Goal: Task Accomplishment & Management: Complete application form

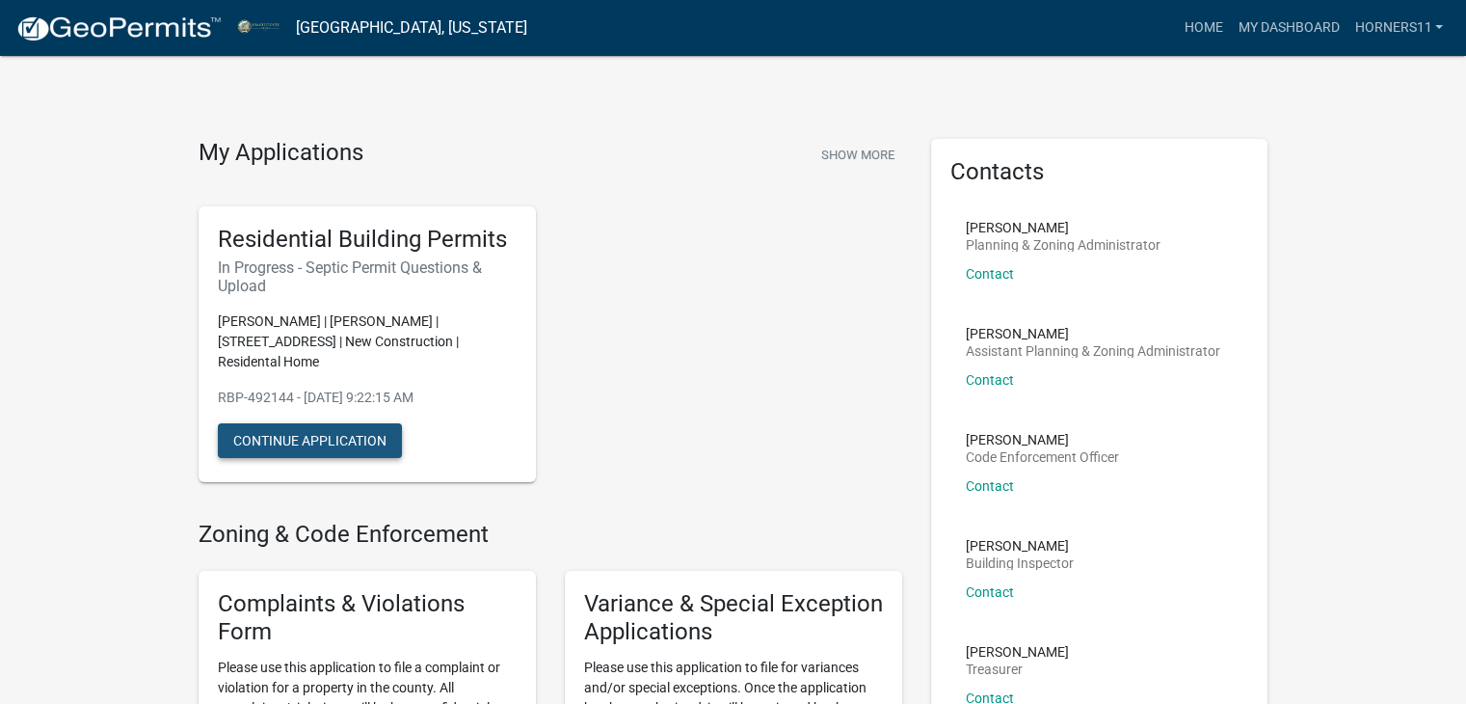
click at [311, 446] on button "Continue Application" at bounding box center [310, 440] width 184 height 35
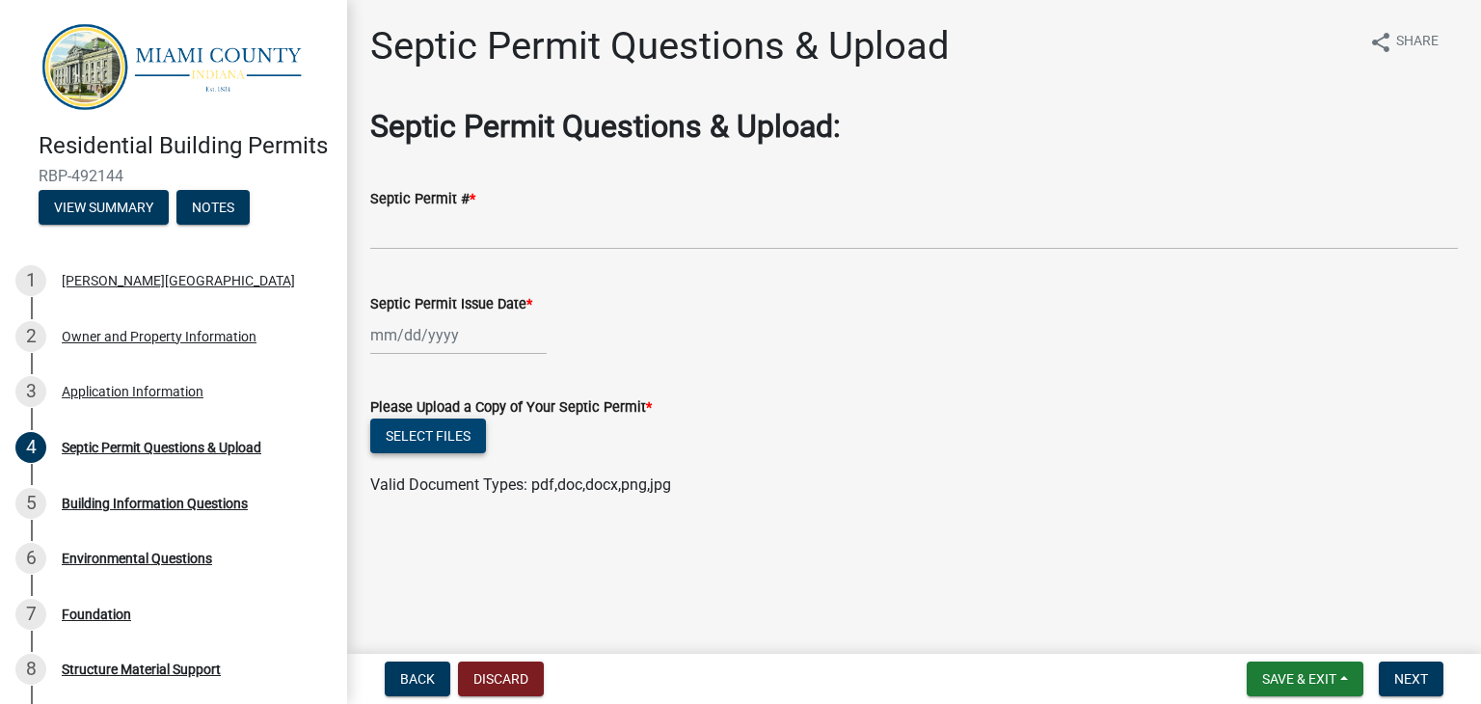
click at [413, 419] on button "Select files" at bounding box center [428, 435] width 116 height 35
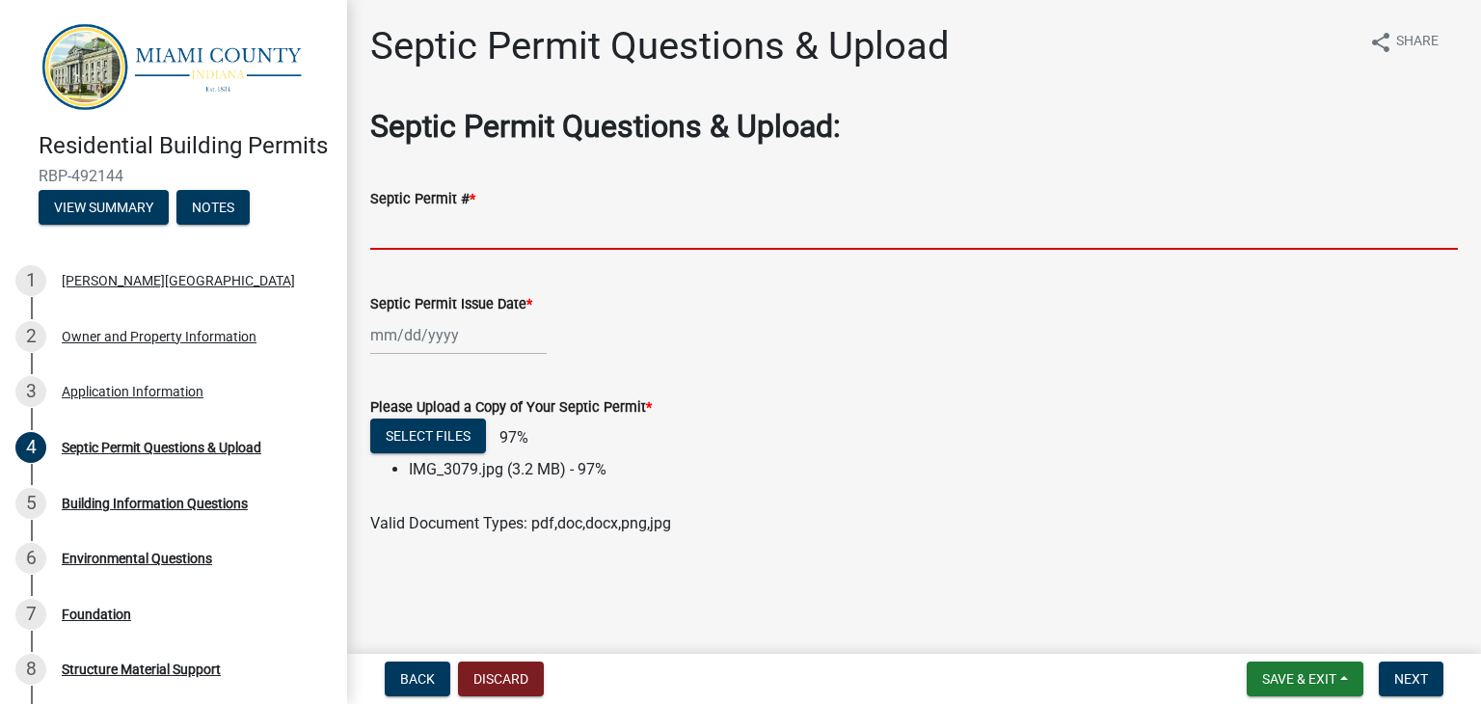
click at [452, 231] on input "Septic Permit # *" at bounding box center [913, 230] width 1087 height 40
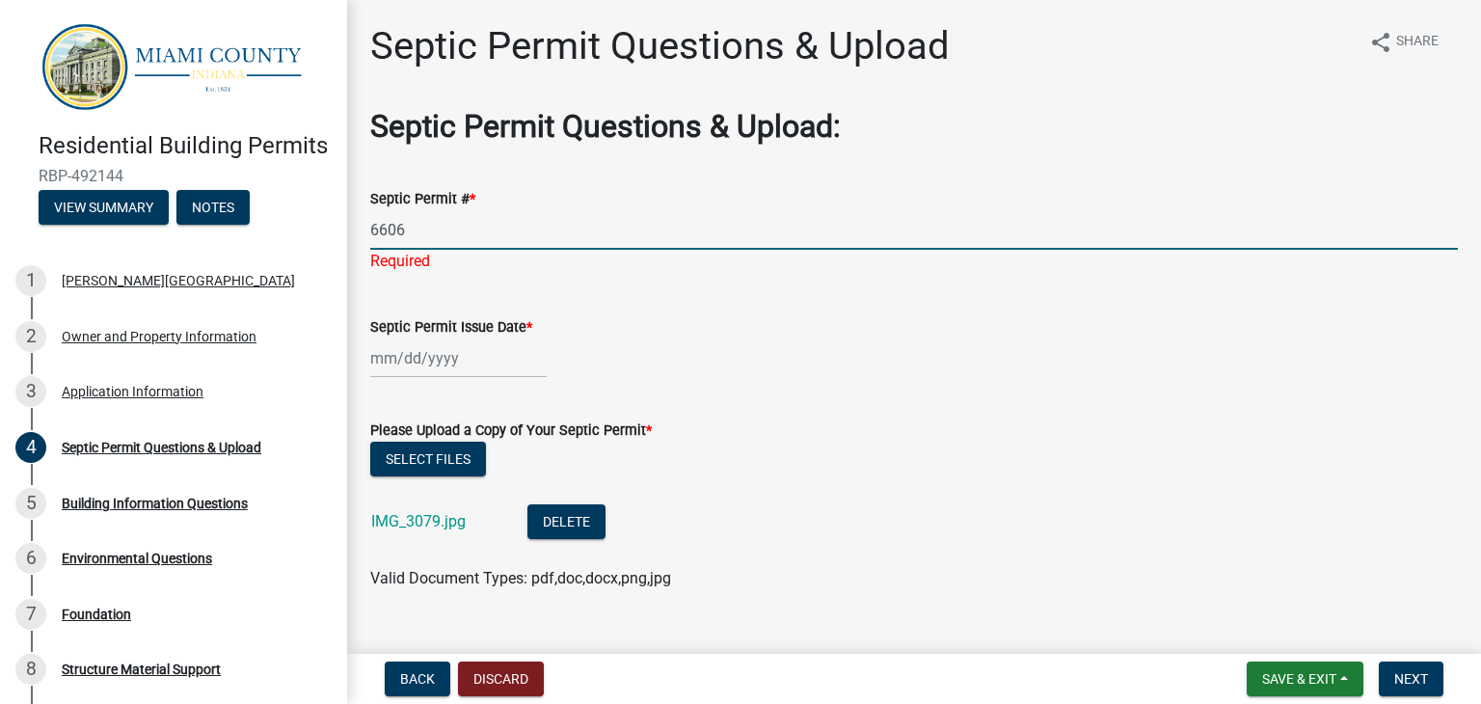
type input "6606"
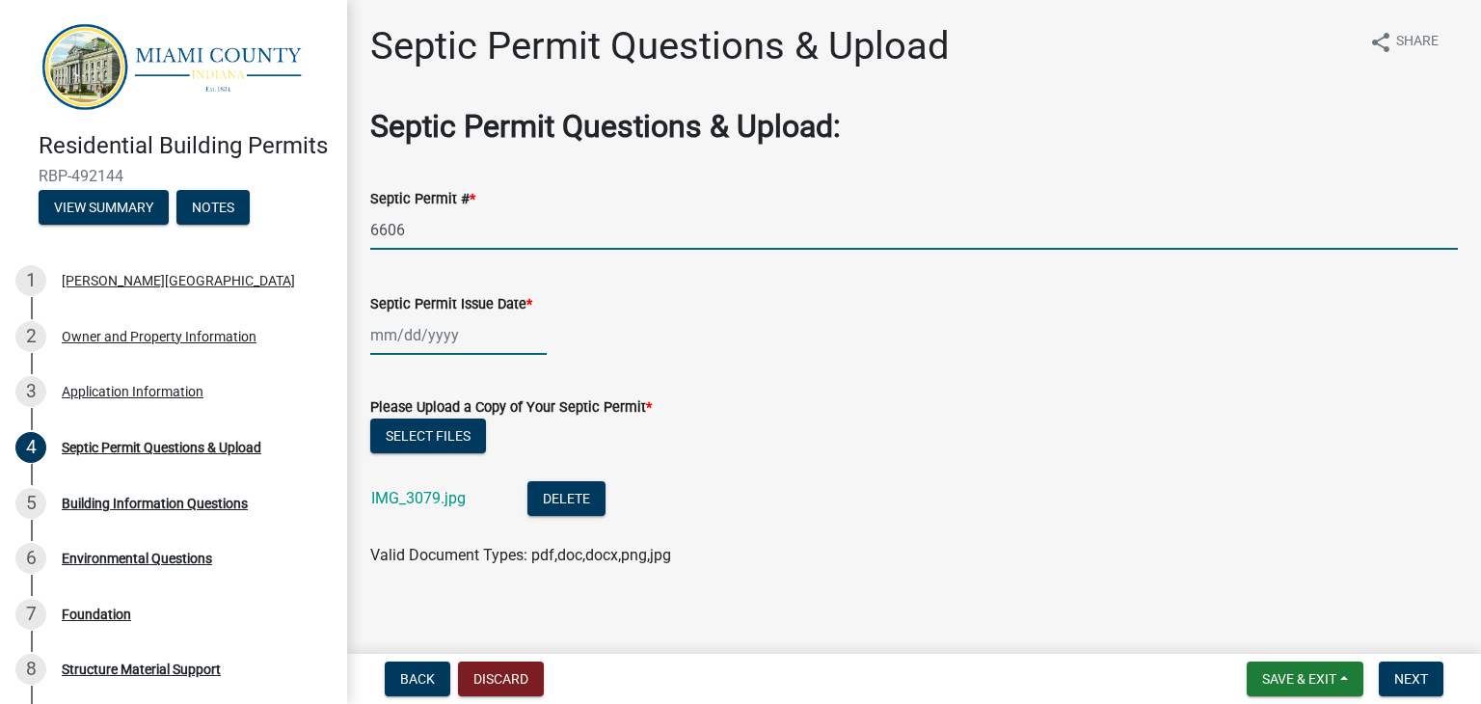
click at [421, 339] on div at bounding box center [458, 335] width 176 height 40
select select "10"
select select "2025"
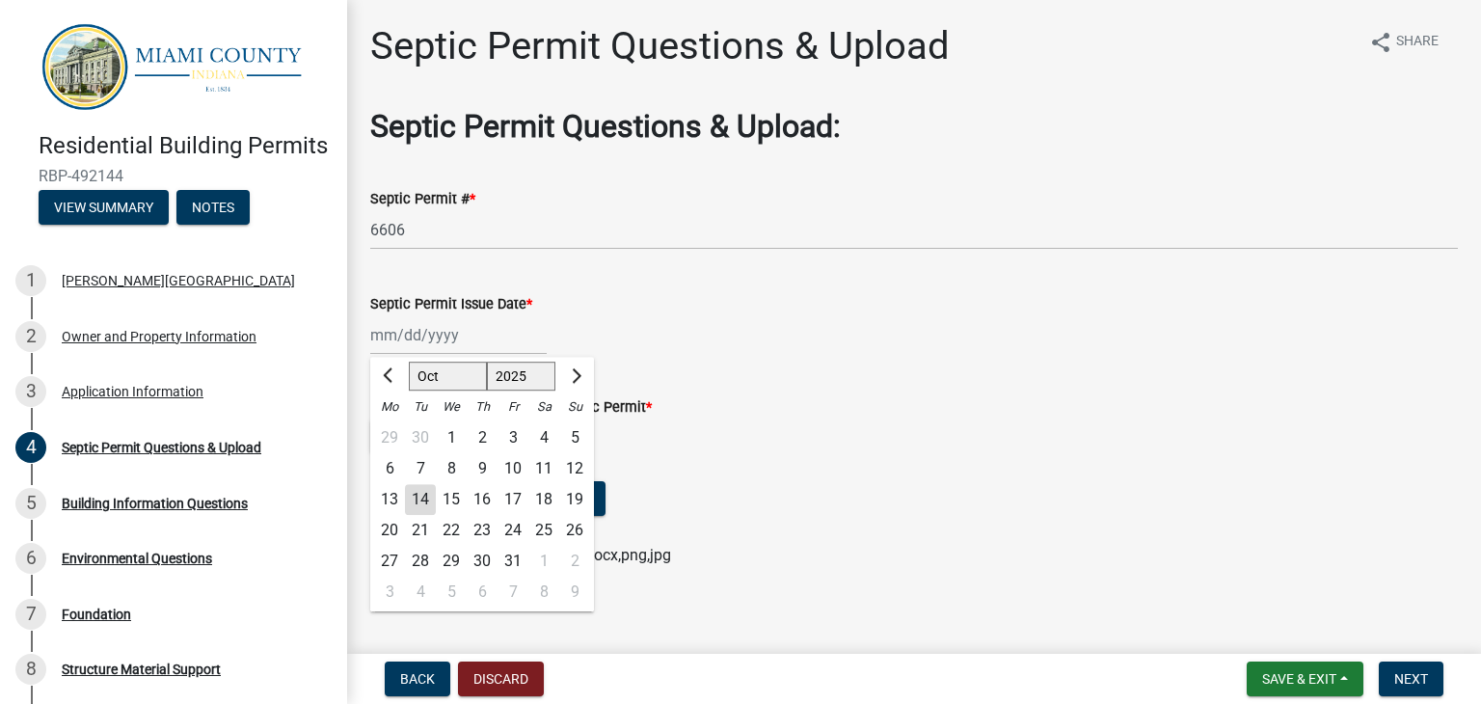
click at [482, 470] on div "9" at bounding box center [482, 469] width 31 height 31
type input "[DATE]"
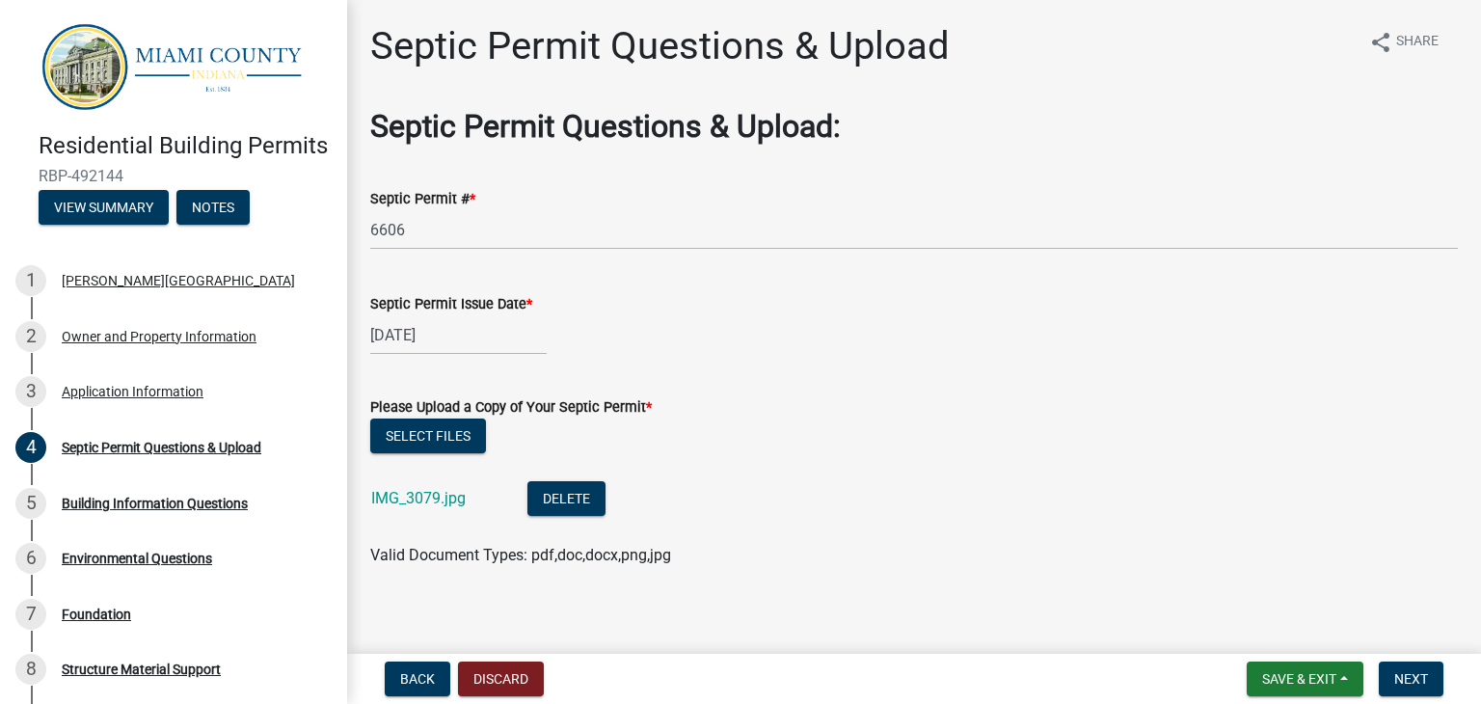
scroll to position [14, 0]
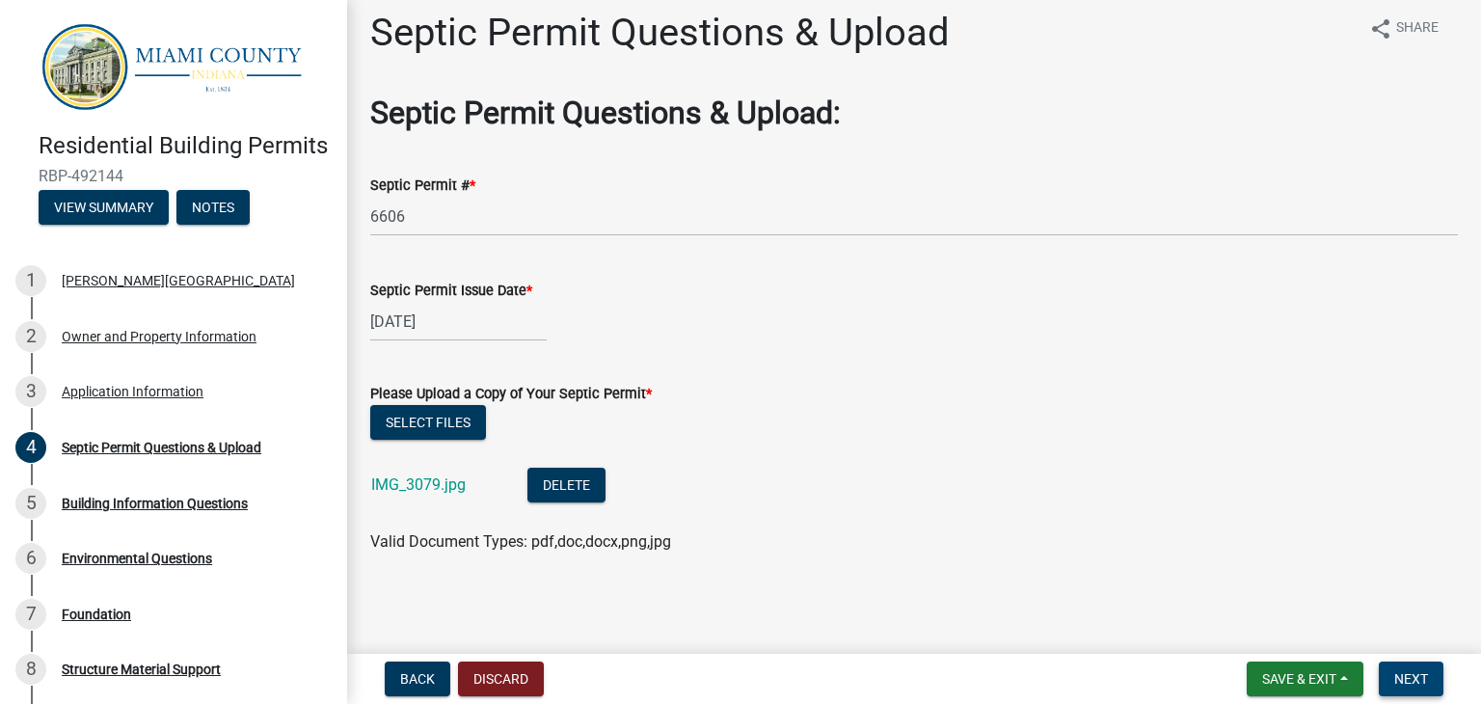
click at [1426, 667] on button "Next" at bounding box center [1410, 678] width 65 height 35
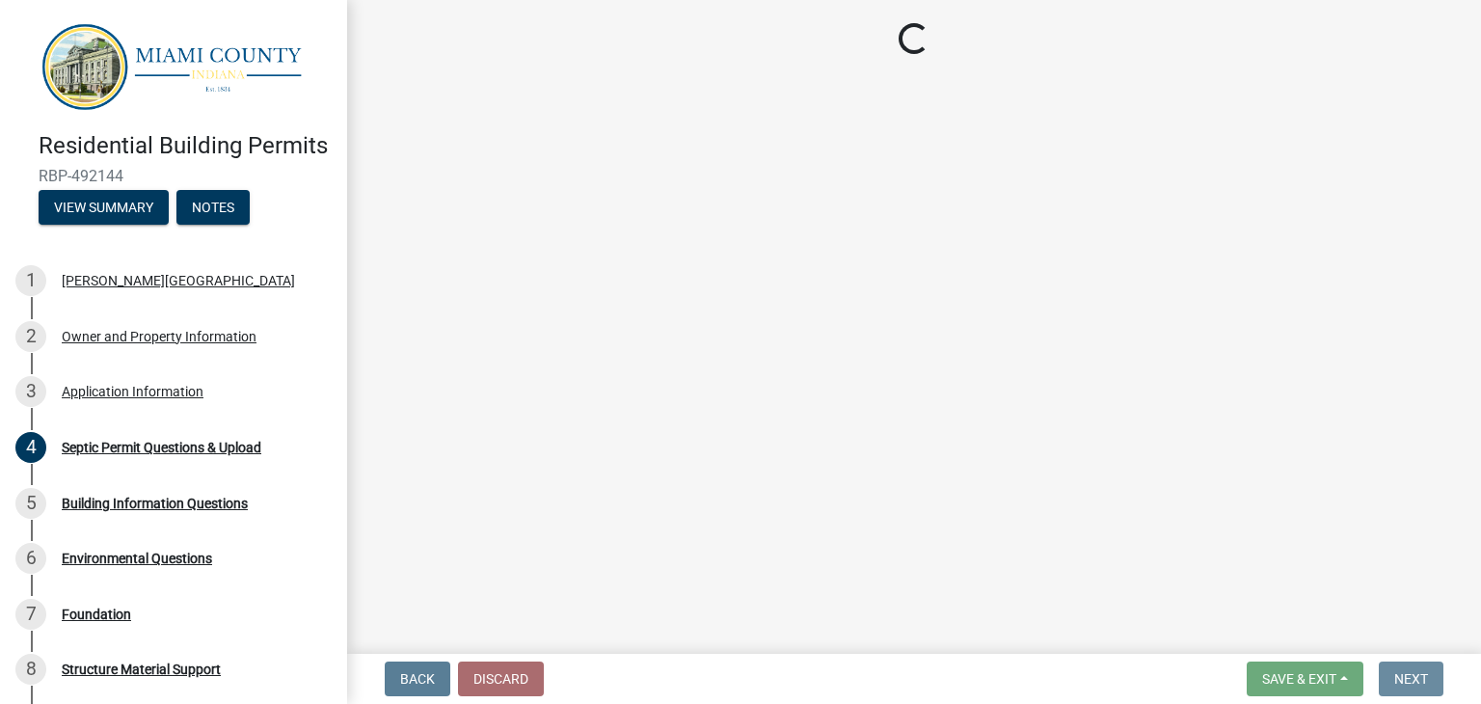
scroll to position [0, 0]
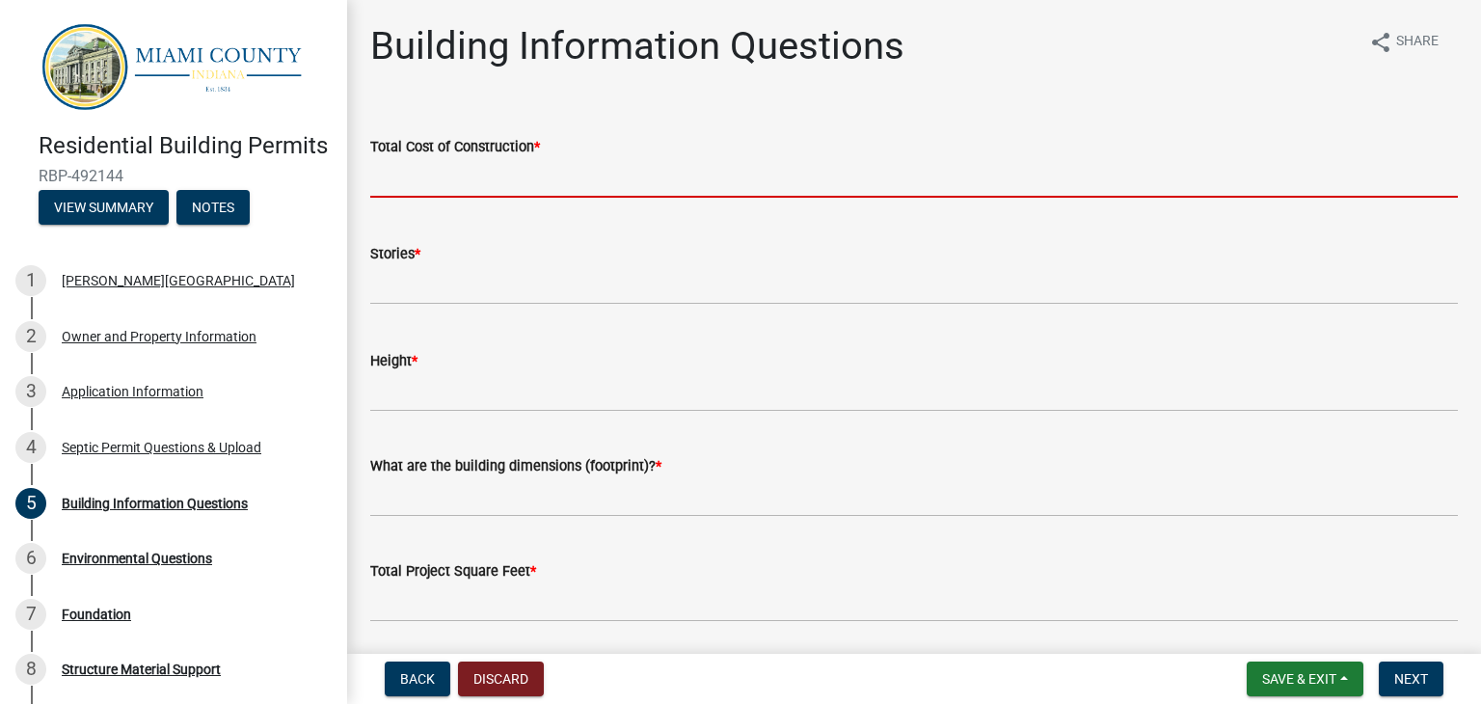
click at [594, 176] on input "text" at bounding box center [913, 178] width 1087 height 40
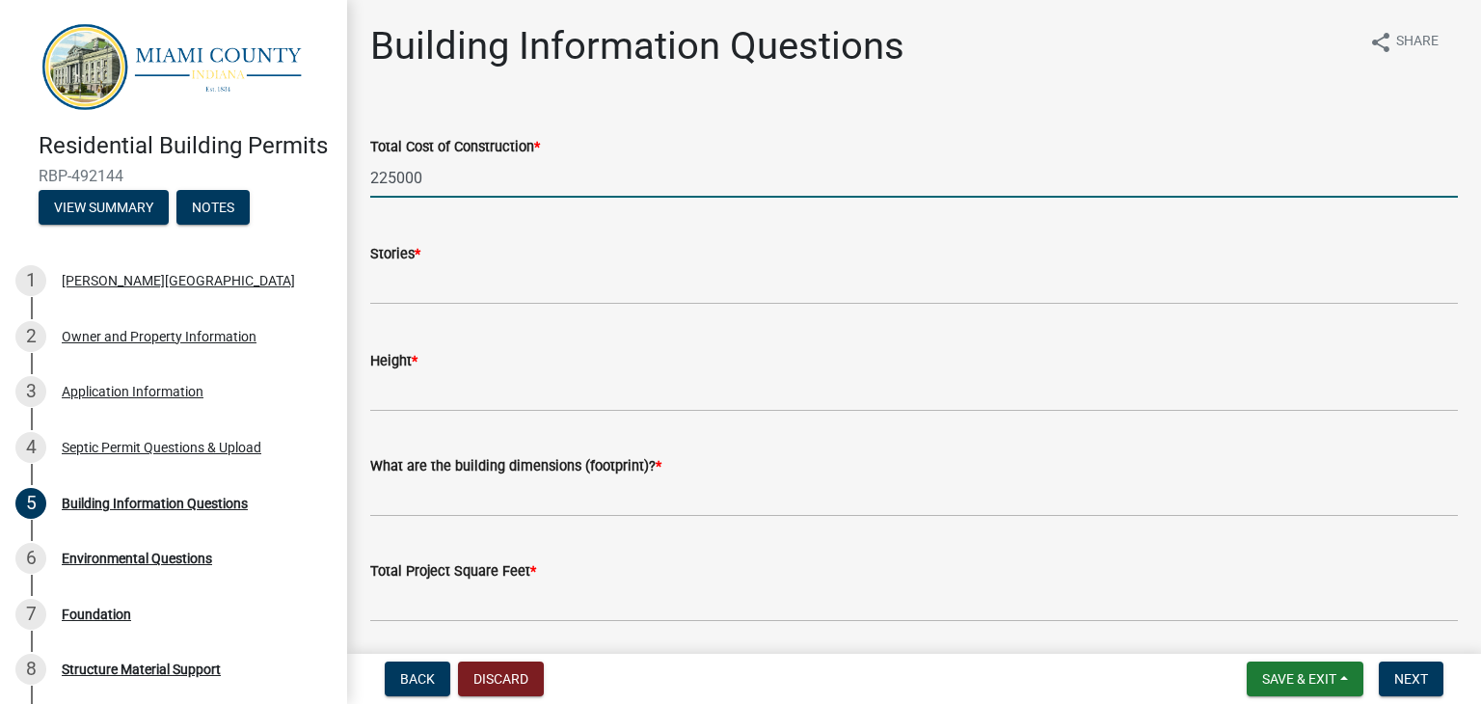
type input "225000"
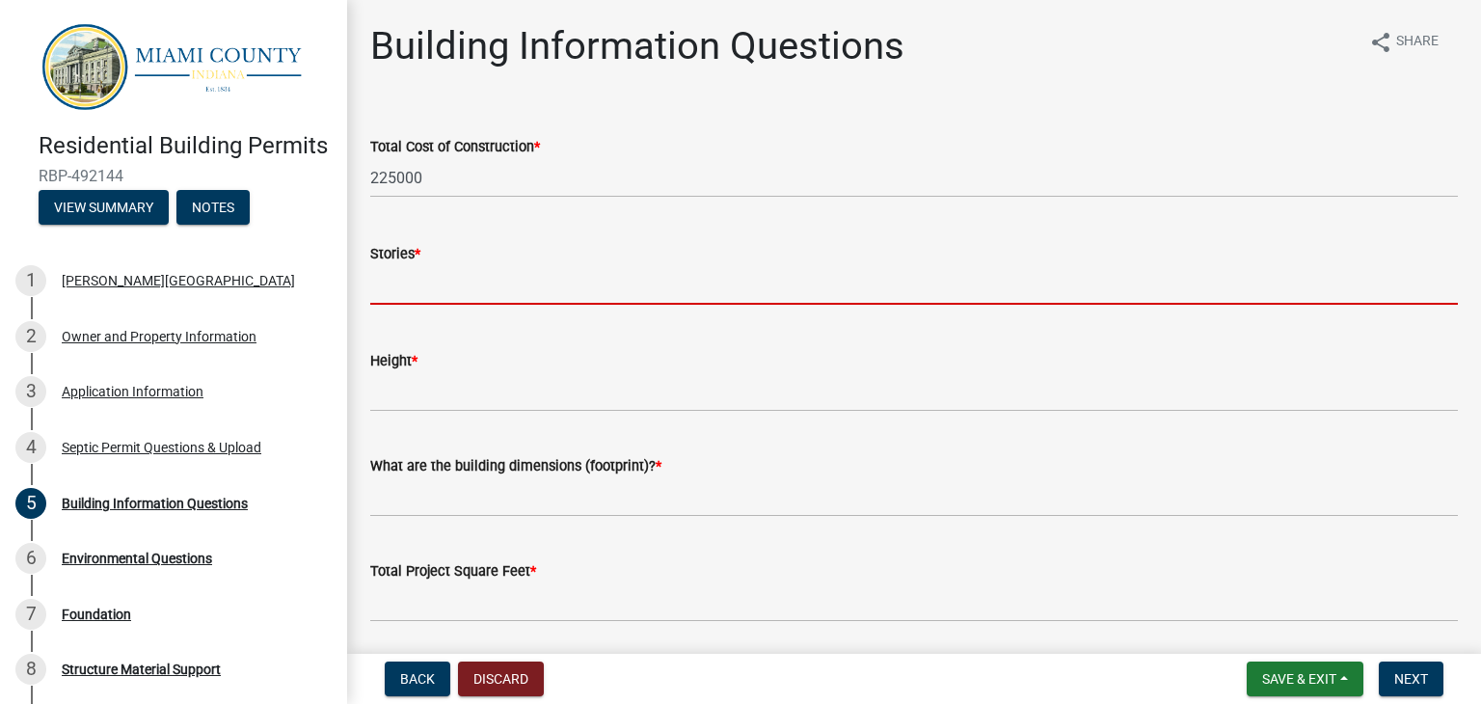
click at [524, 295] on input "text" at bounding box center [913, 285] width 1087 height 40
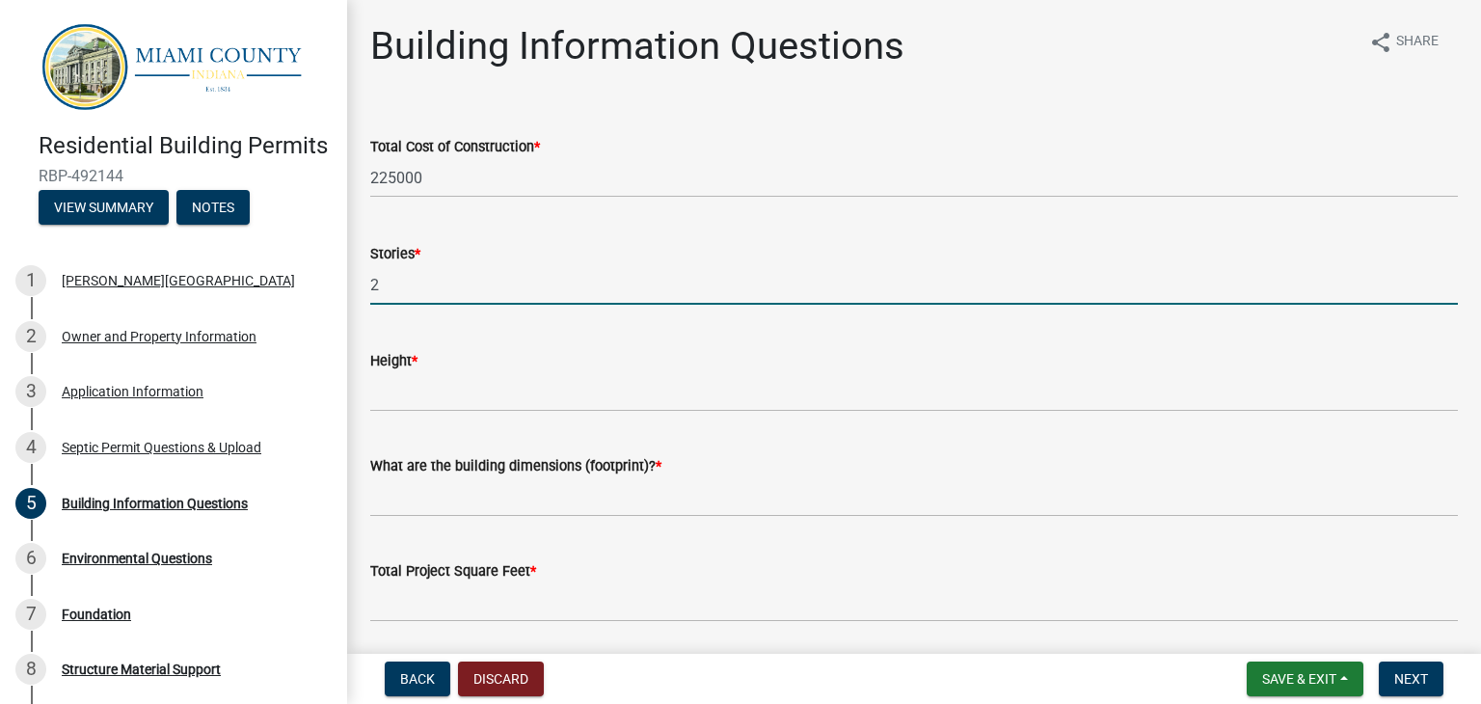
type input "2"
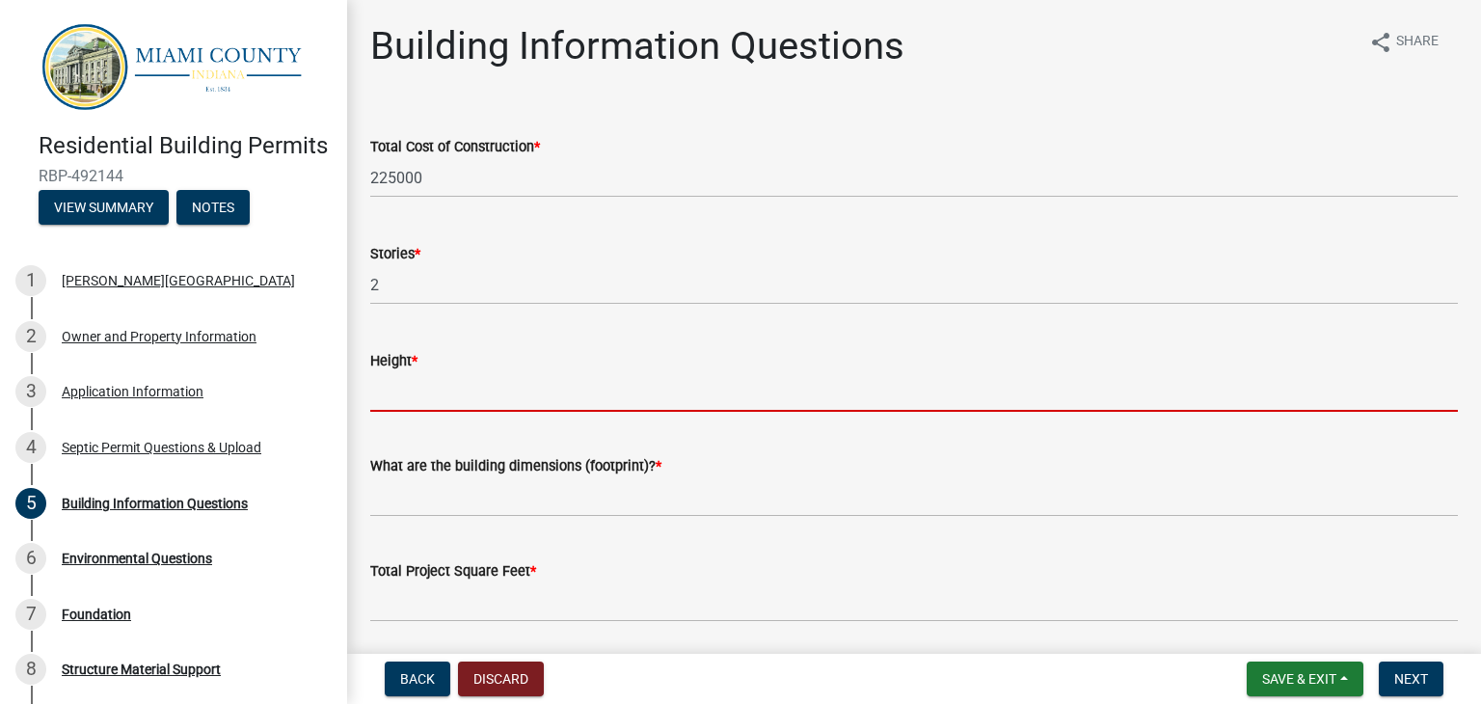
click at [467, 387] on input "Height *" at bounding box center [913, 392] width 1087 height 40
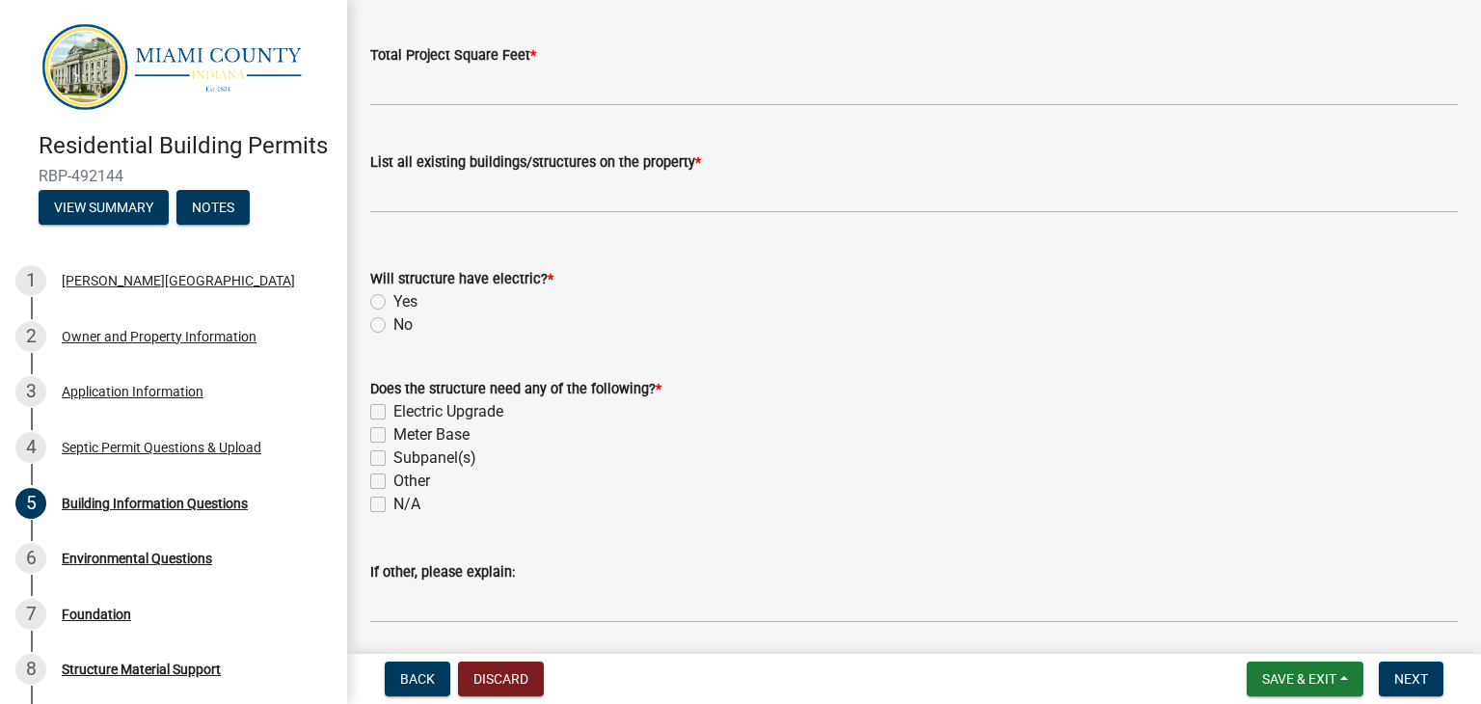
scroll to position [517, 0]
click at [393, 412] on label "Electric Upgrade" at bounding box center [448, 410] width 110 height 23
click at [393, 412] on input "Electric Upgrade" at bounding box center [399, 405] width 13 height 13
checkbox input "true"
checkbox input "false"
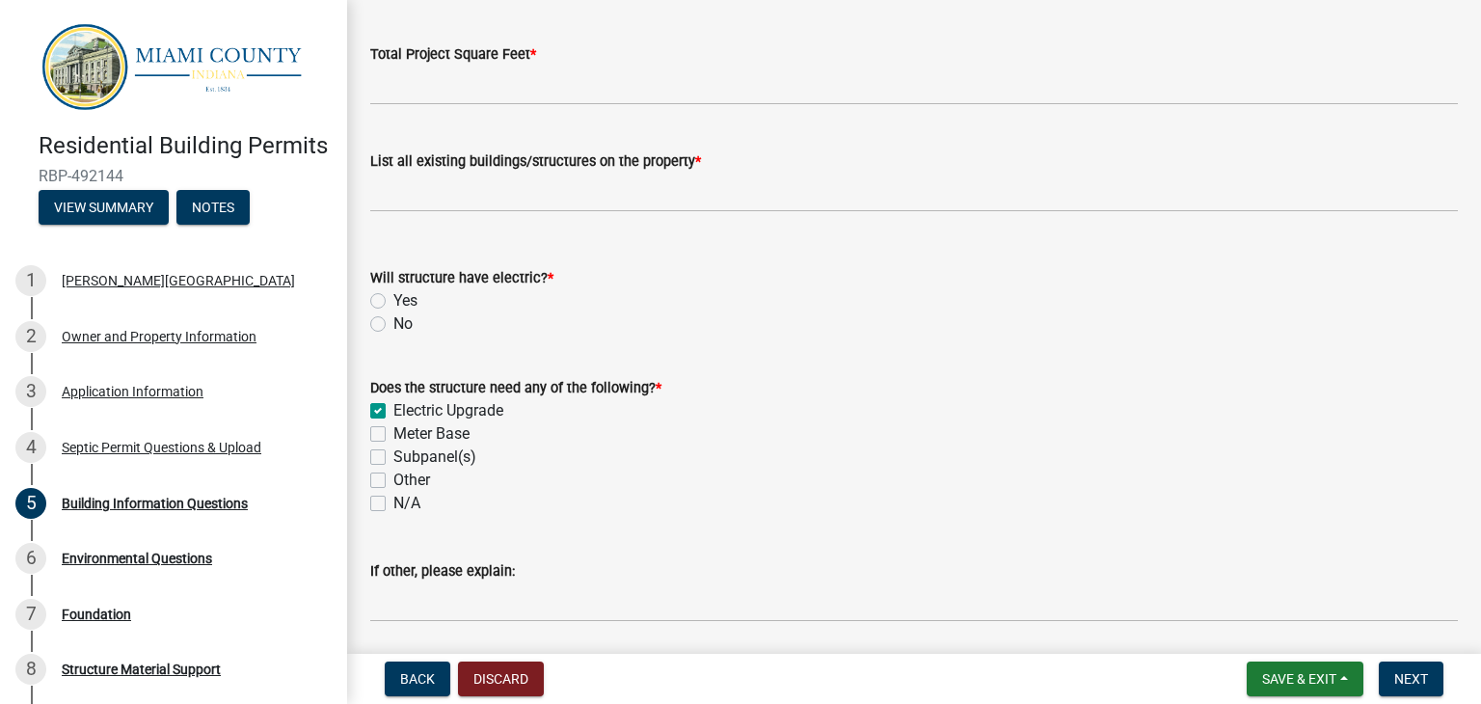
checkbox input "false"
click at [393, 433] on label "Meter Base" at bounding box center [431, 433] width 76 height 23
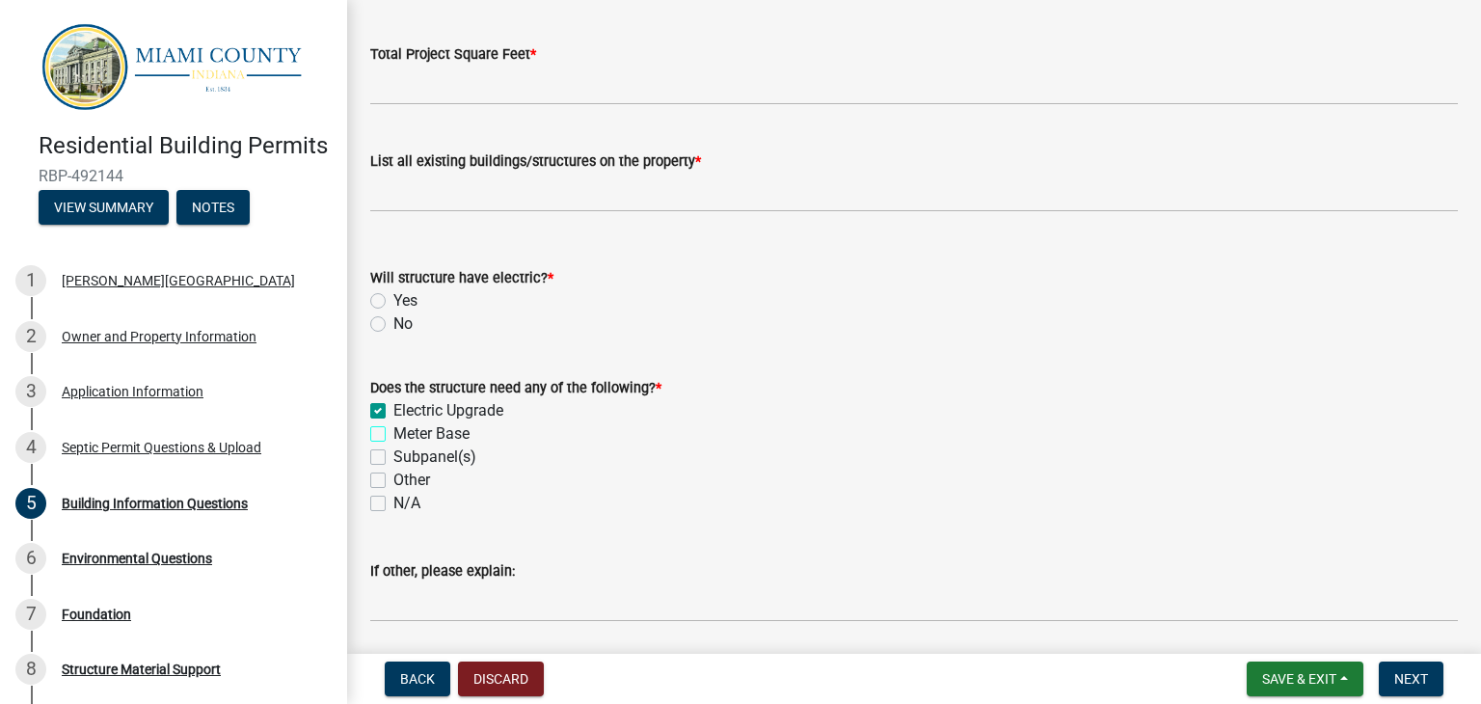
click at [393, 433] on input "Meter Base" at bounding box center [399, 428] width 13 height 13
checkbox input "true"
checkbox input "false"
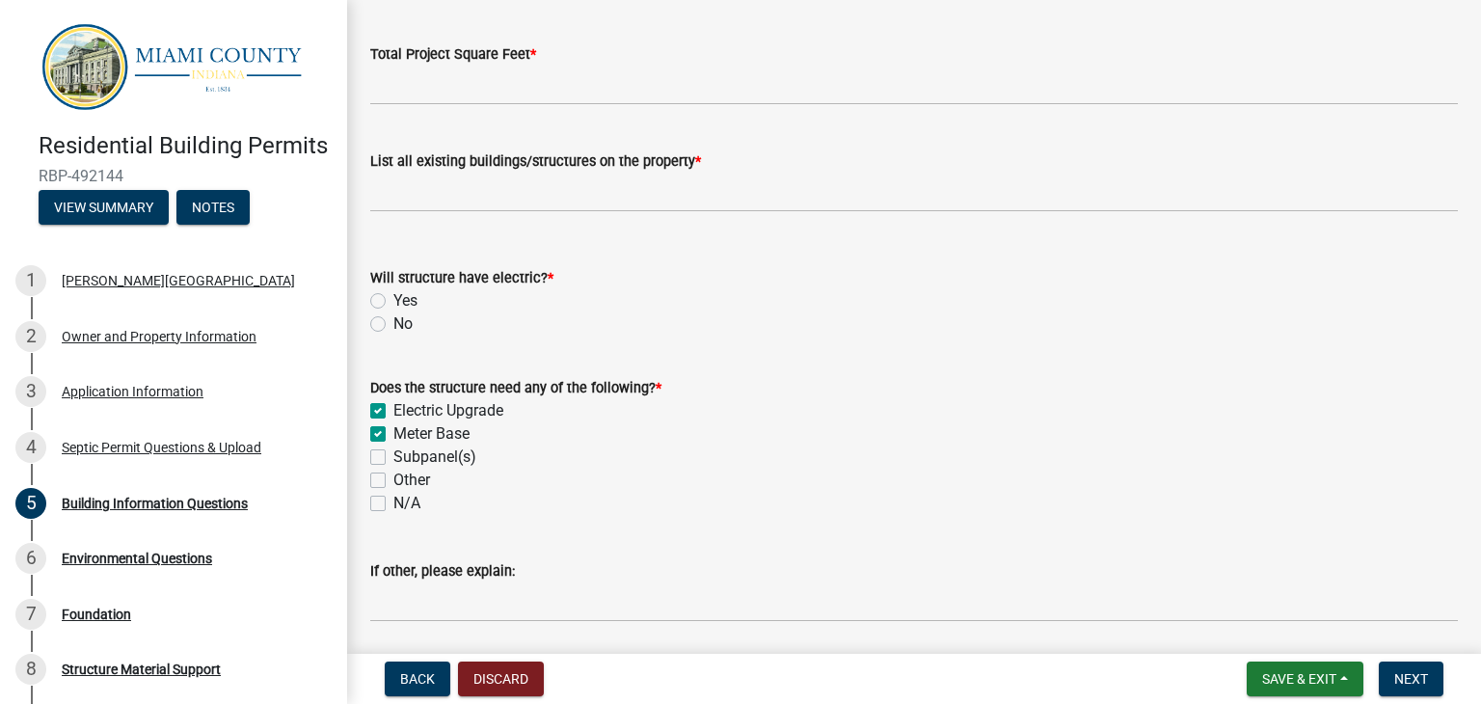
checkbox input "false"
click at [393, 301] on label "Yes" at bounding box center [405, 300] width 24 height 23
click at [393, 301] on input "Yes" at bounding box center [399, 295] width 13 height 13
radio input "true"
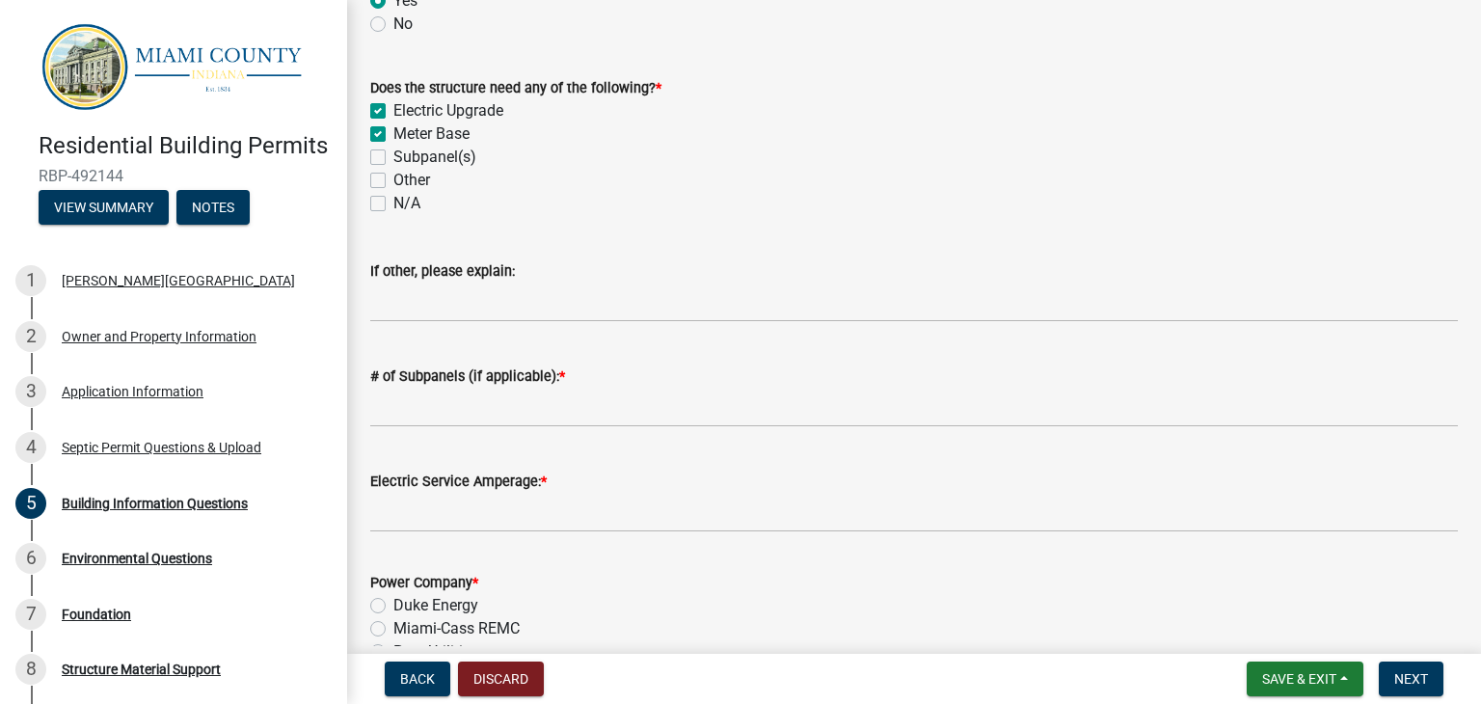
scroll to position [841, 0]
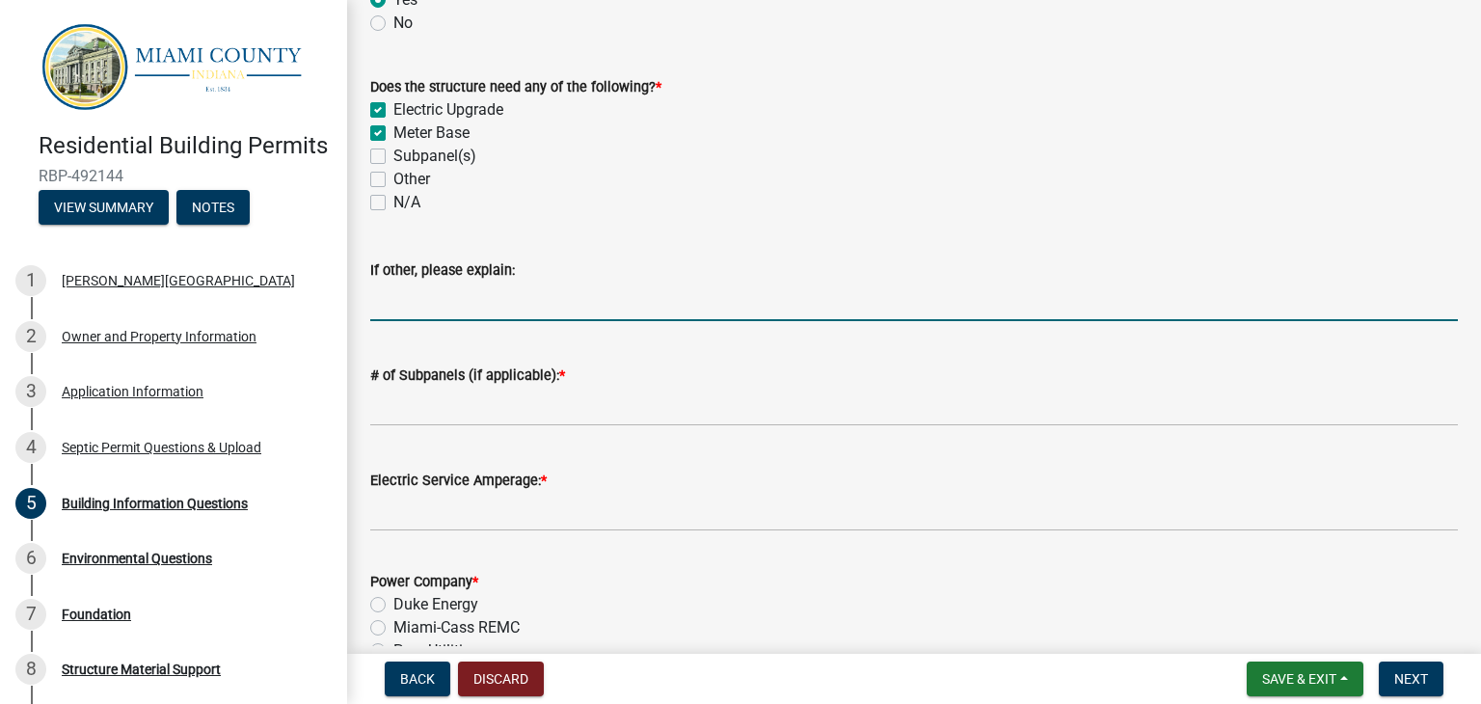
click at [517, 309] on input "If other, please explain:" at bounding box center [913, 301] width 1087 height 40
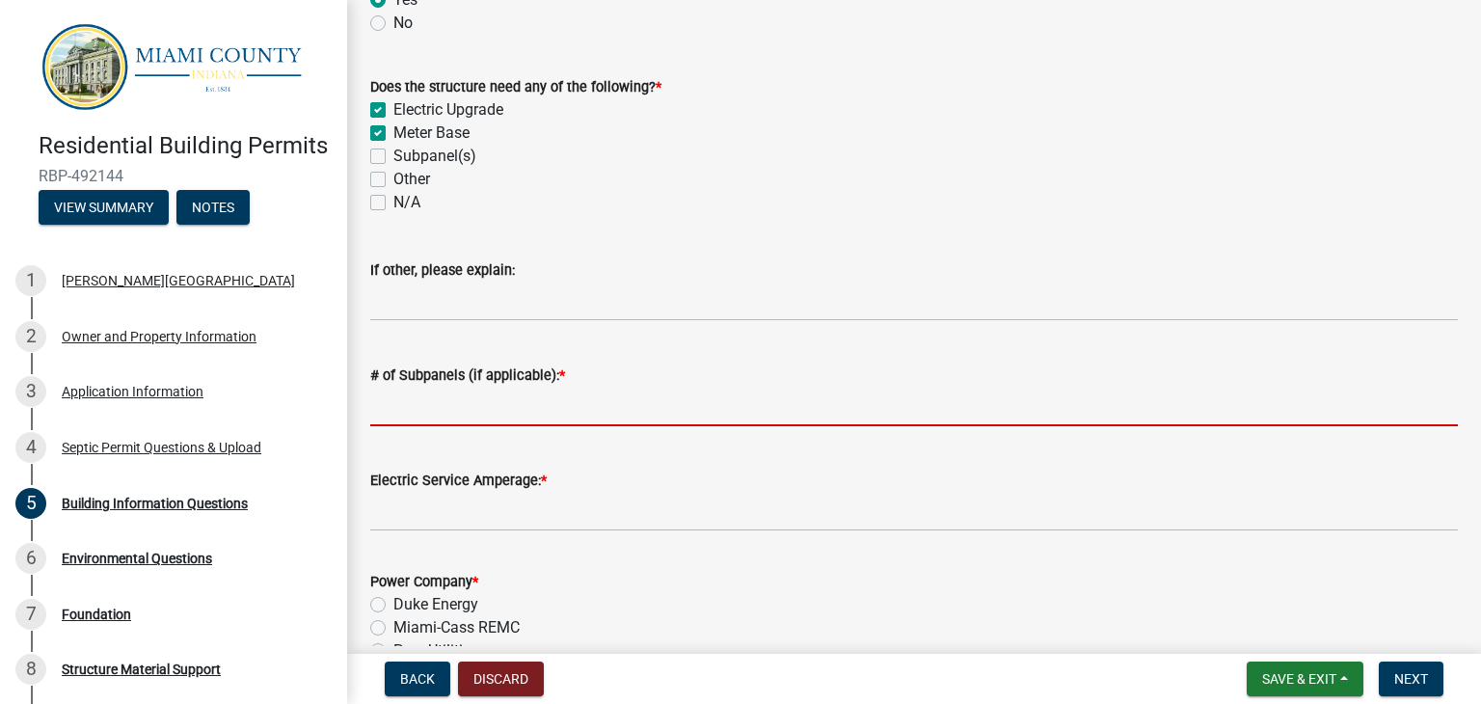
click at [464, 405] on input "# of Subpanels (if applicable): *" at bounding box center [913, 407] width 1087 height 40
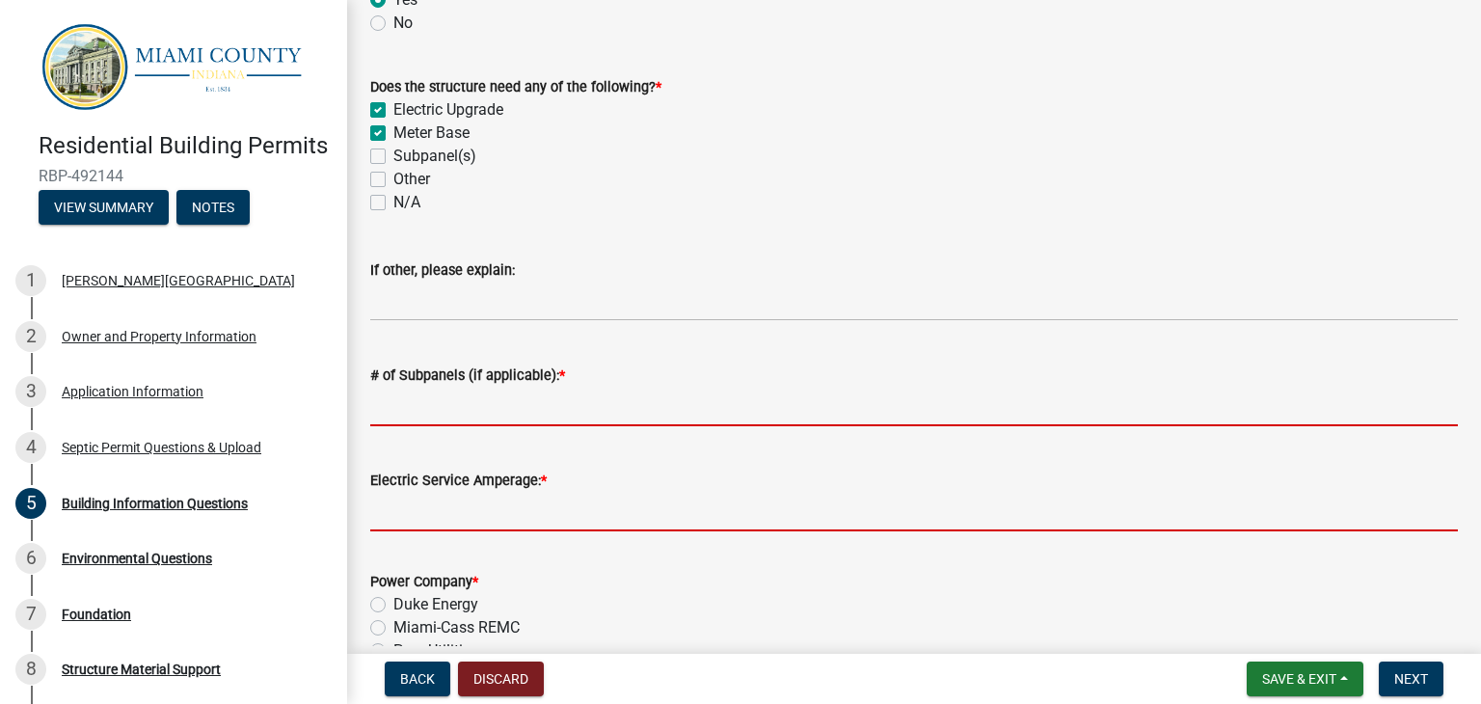
click at [449, 507] on form "Electric Service Amperage: *" at bounding box center [913, 499] width 1087 height 63
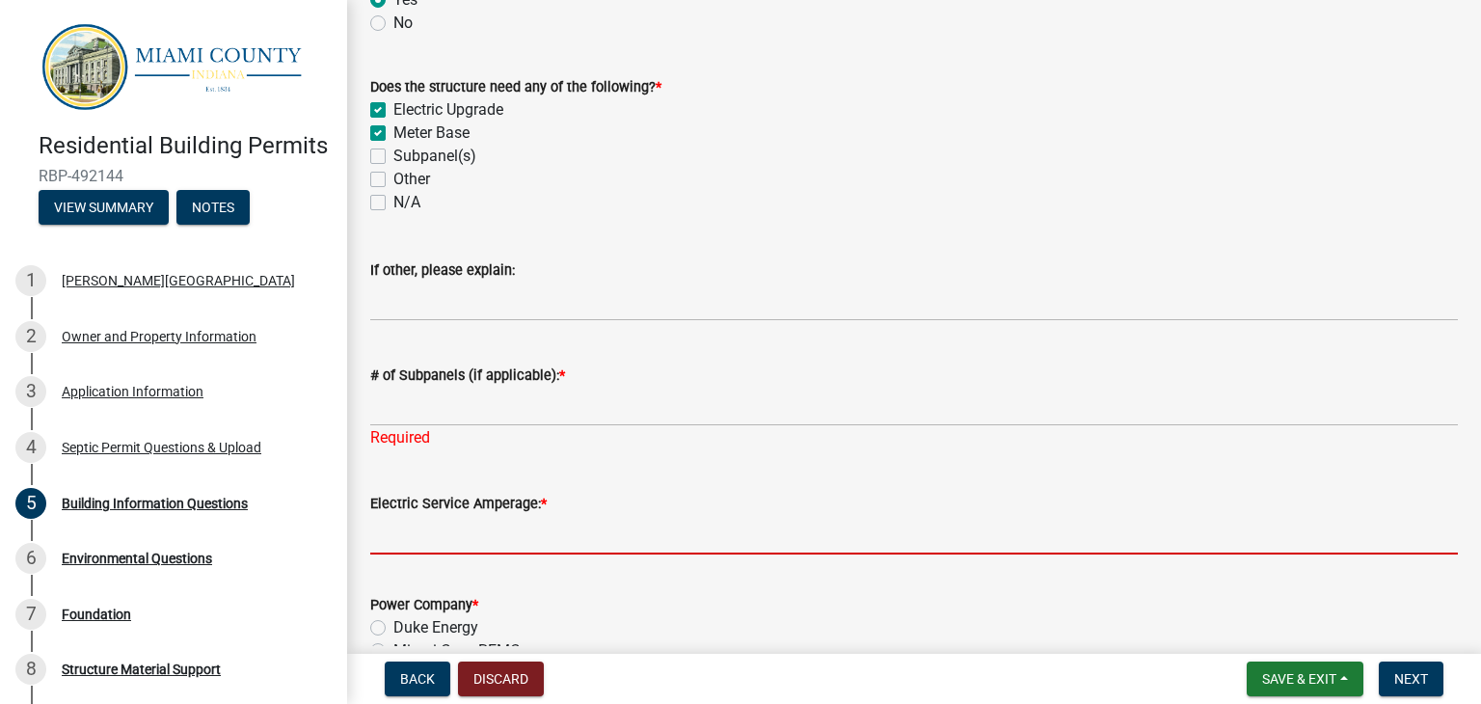
scroll to position [1124, 0]
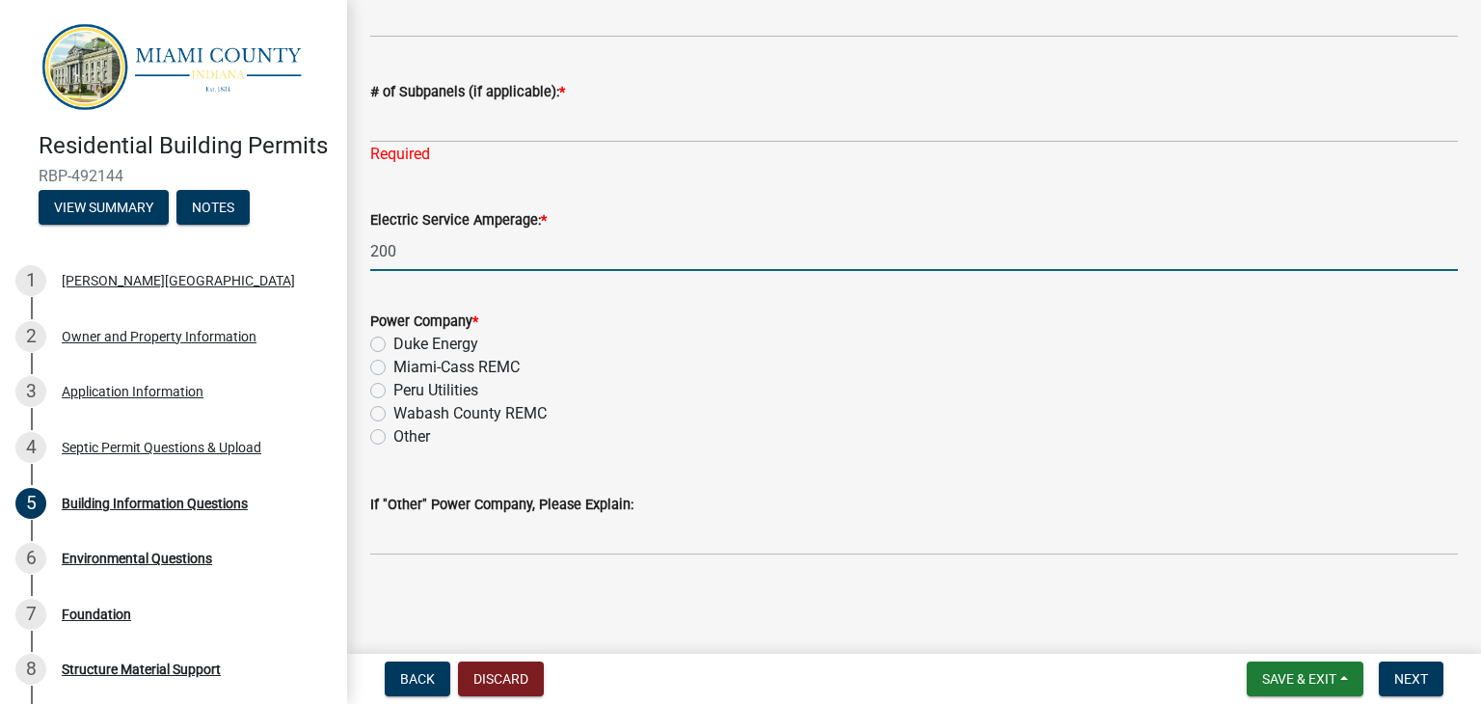
type input "200"
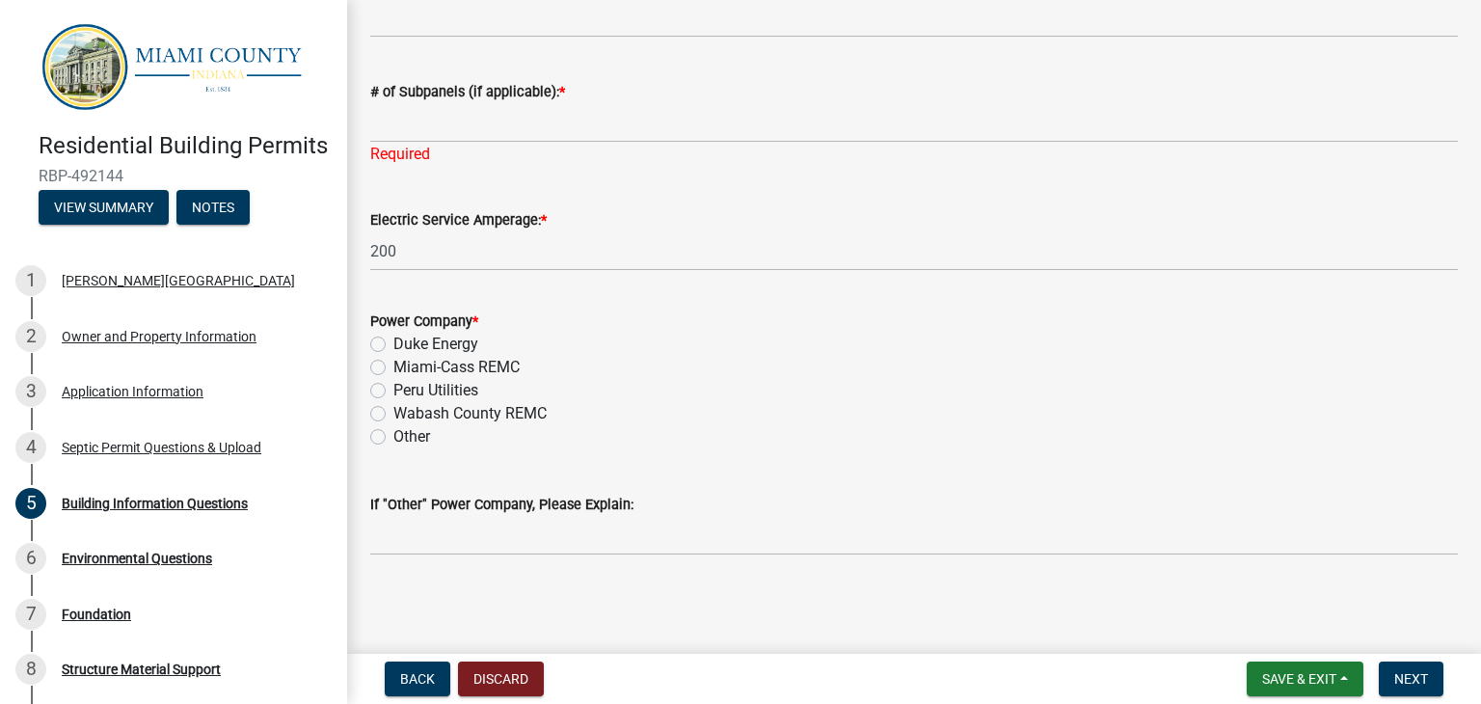
click at [393, 336] on label "Duke Energy" at bounding box center [435, 344] width 85 height 23
click at [393, 336] on input "Duke Energy" at bounding box center [399, 339] width 13 height 13
radio input "true"
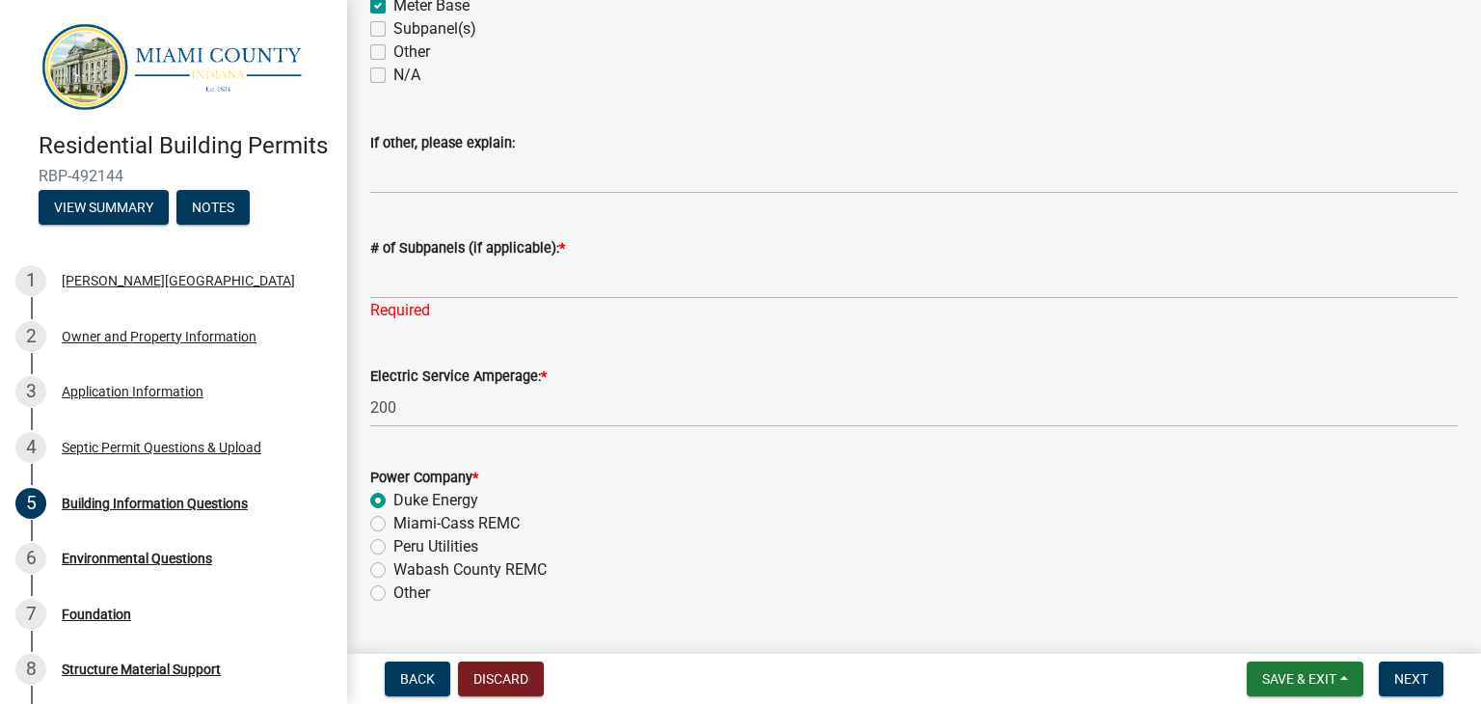
scroll to position [967, 0]
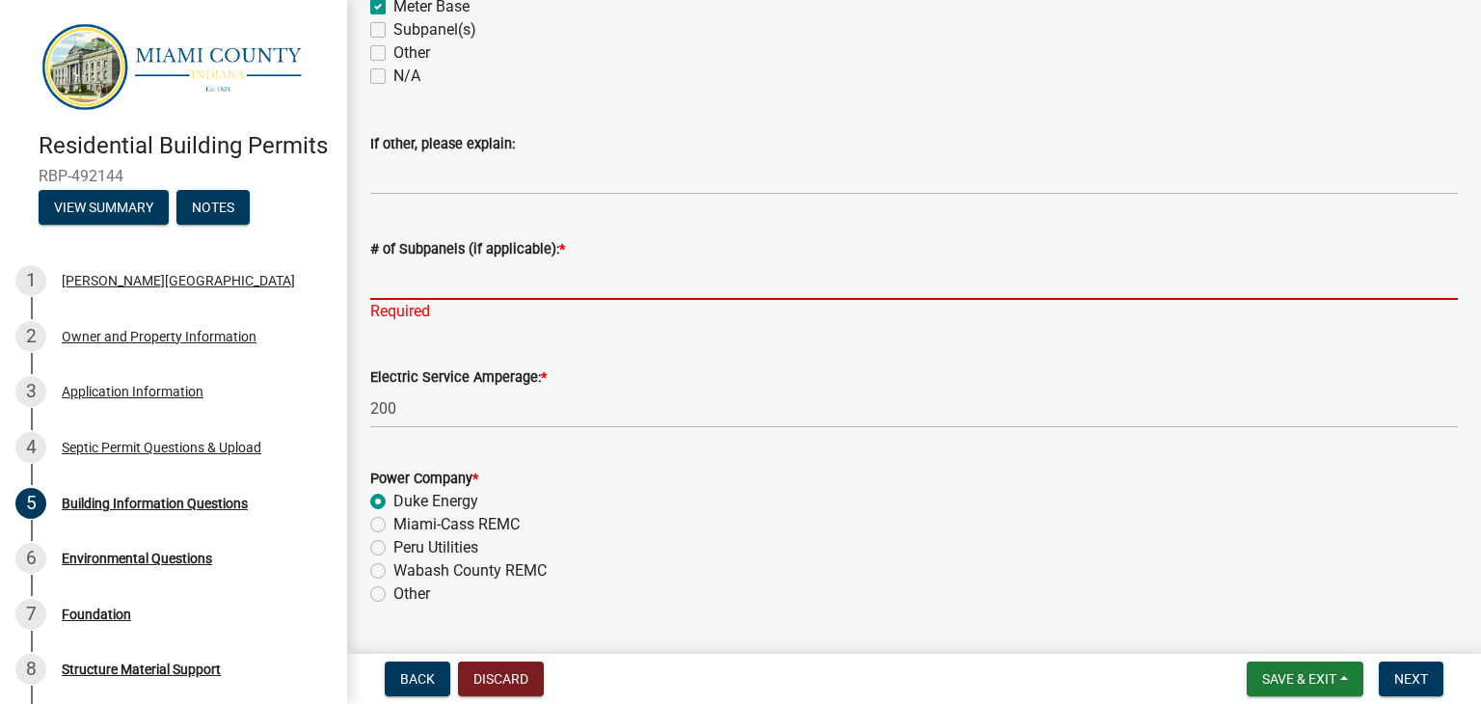
click at [420, 288] on input "# of Subpanels (if applicable): *" at bounding box center [913, 280] width 1087 height 40
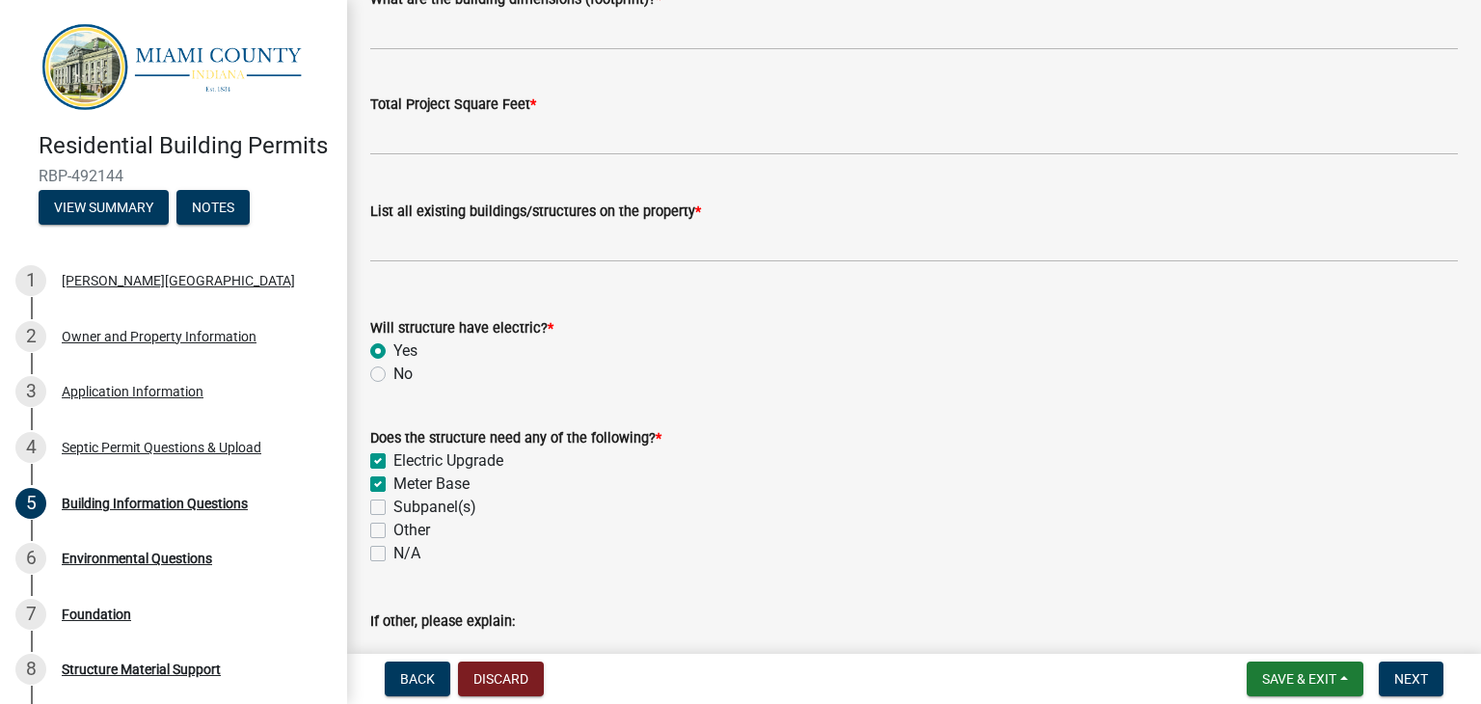
scroll to position [482, 0]
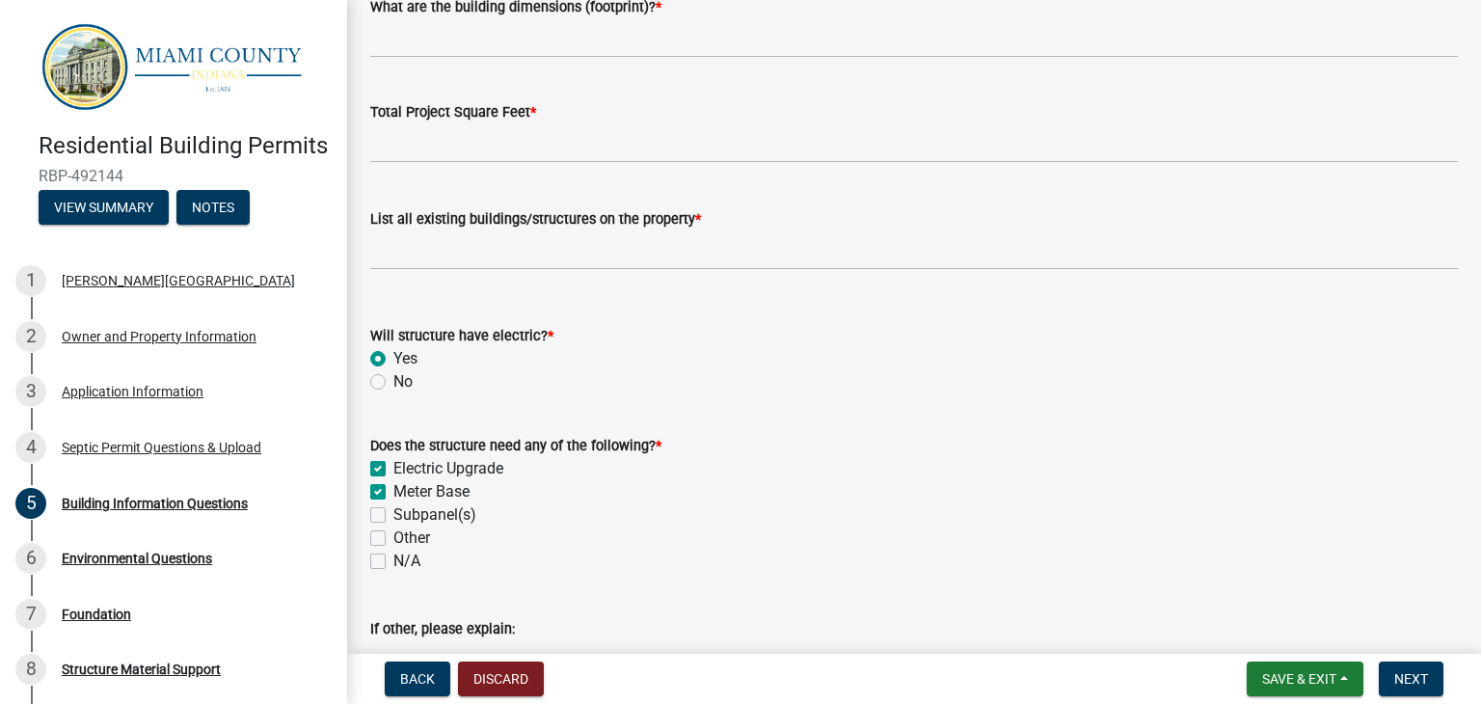
type input "N/A"
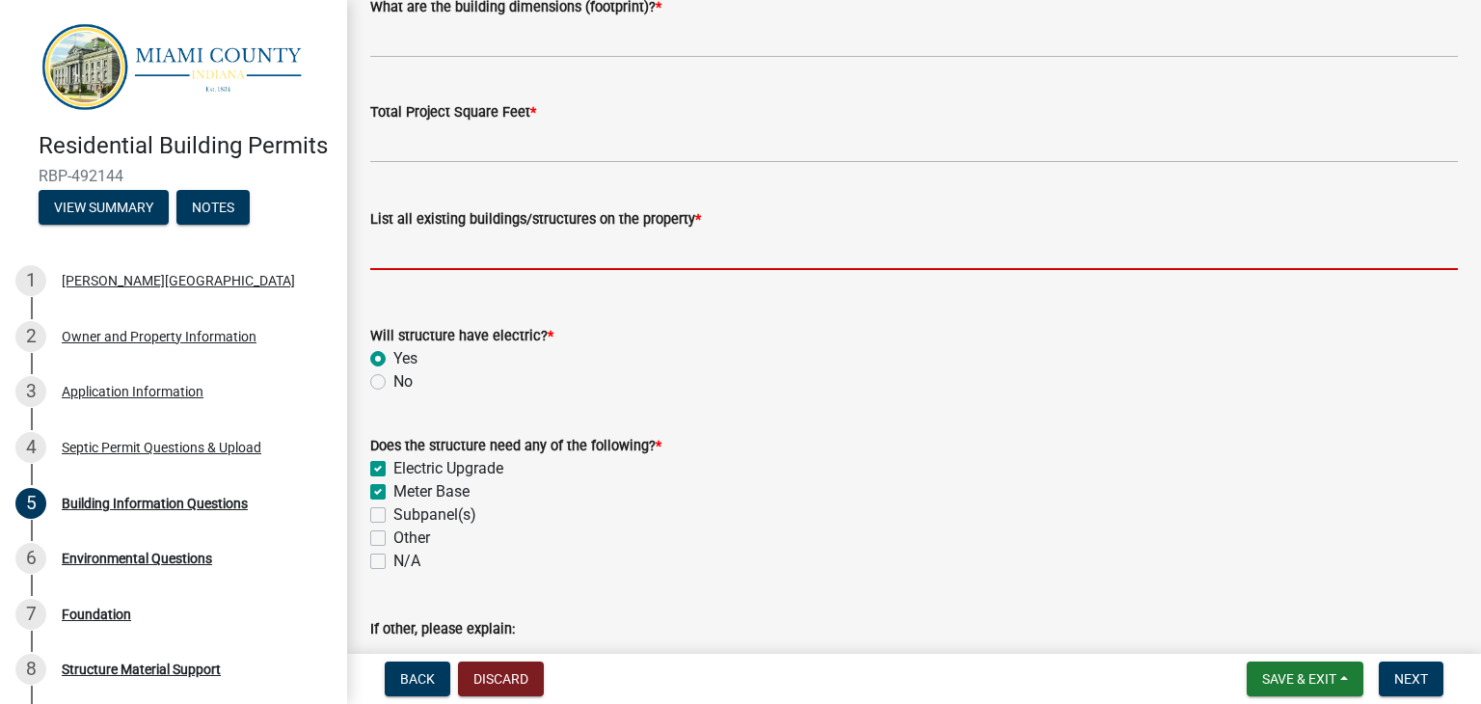
click at [527, 259] on input "List all existing buildings/structures on the property *" at bounding box center [913, 250] width 1087 height 40
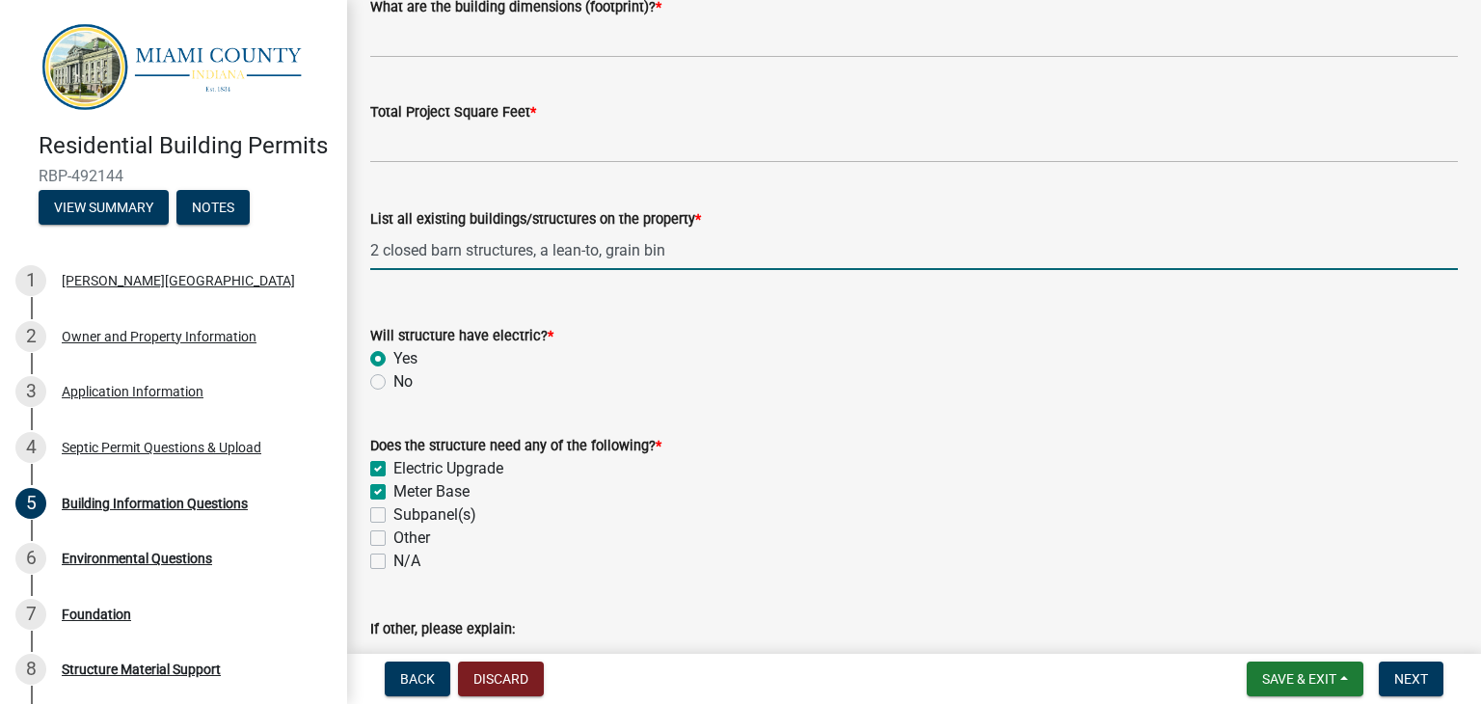
type input "2 closed barn structures, a lean-to, grain bin"
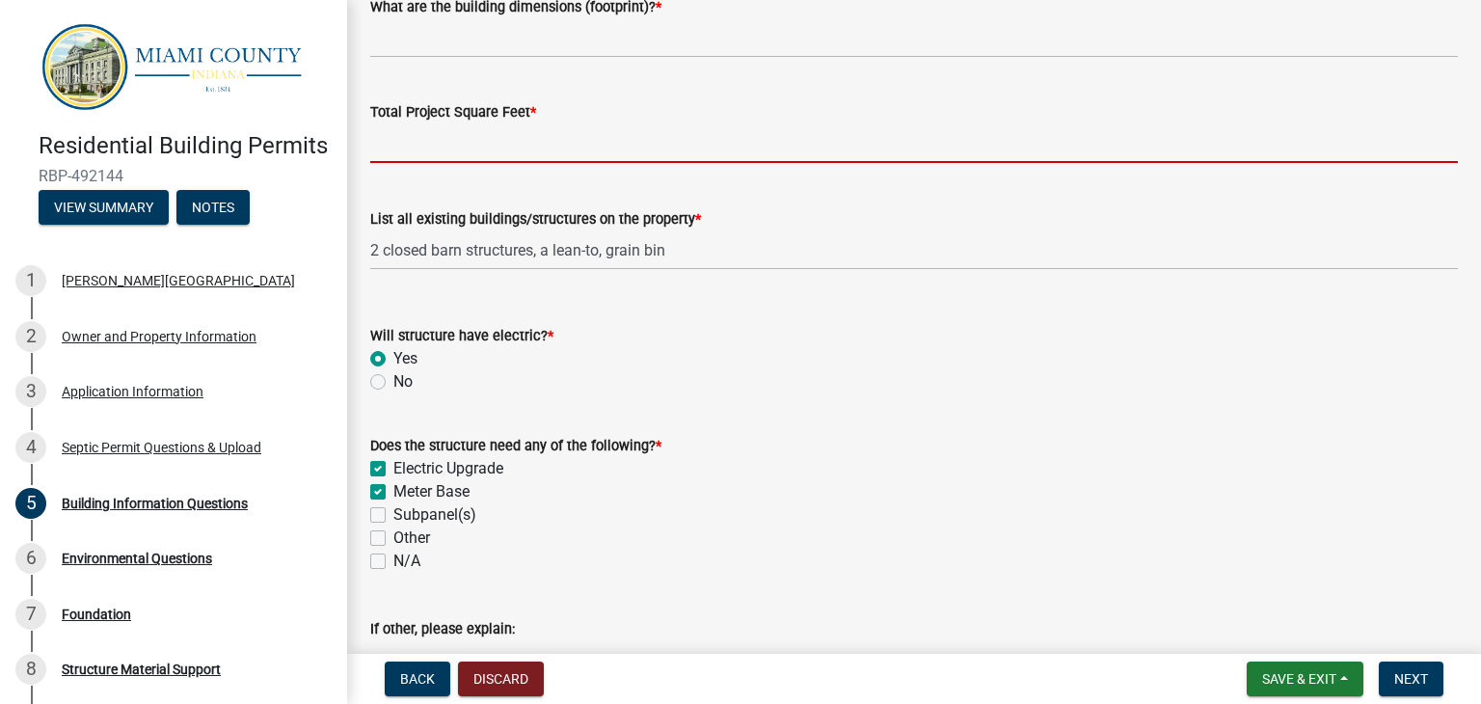
click at [444, 147] on input "text" at bounding box center [913, 143] width 1087 height 40
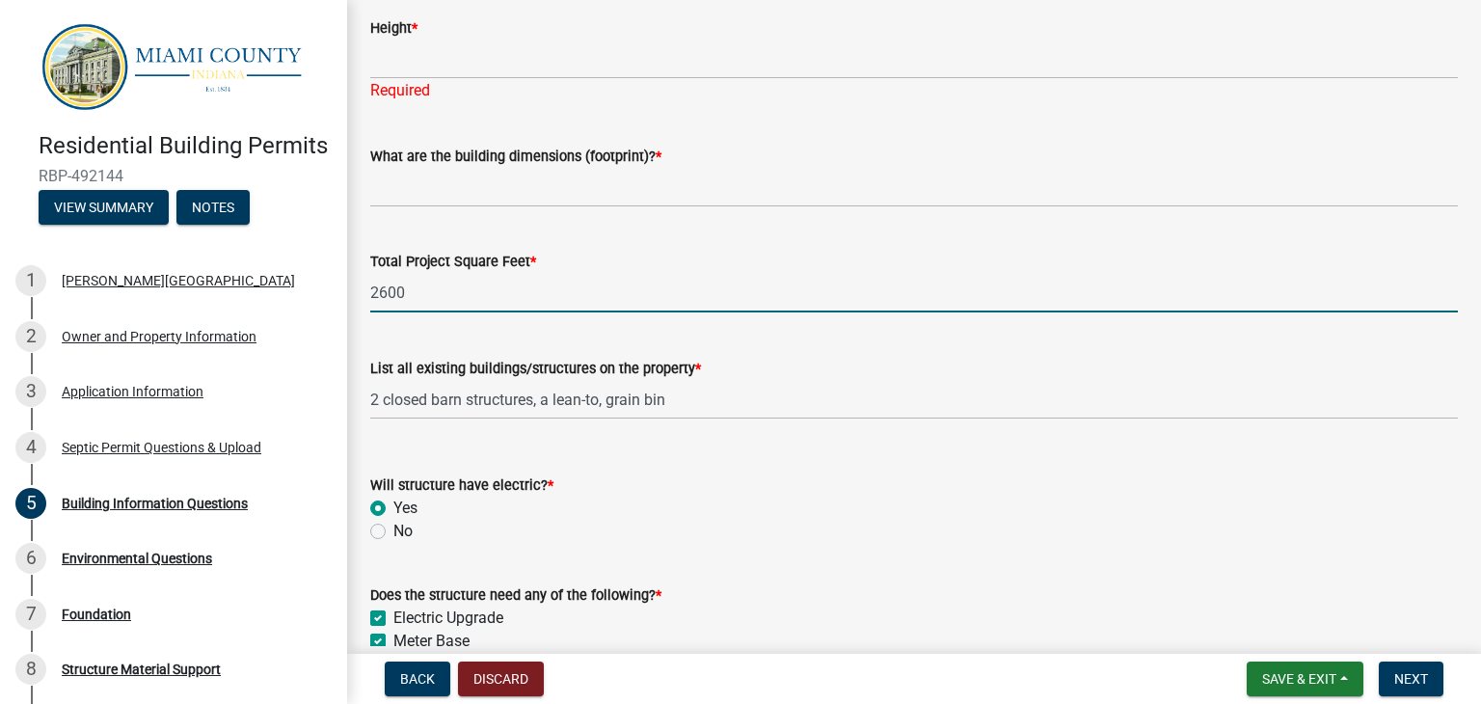
scroll to position [328, 0]
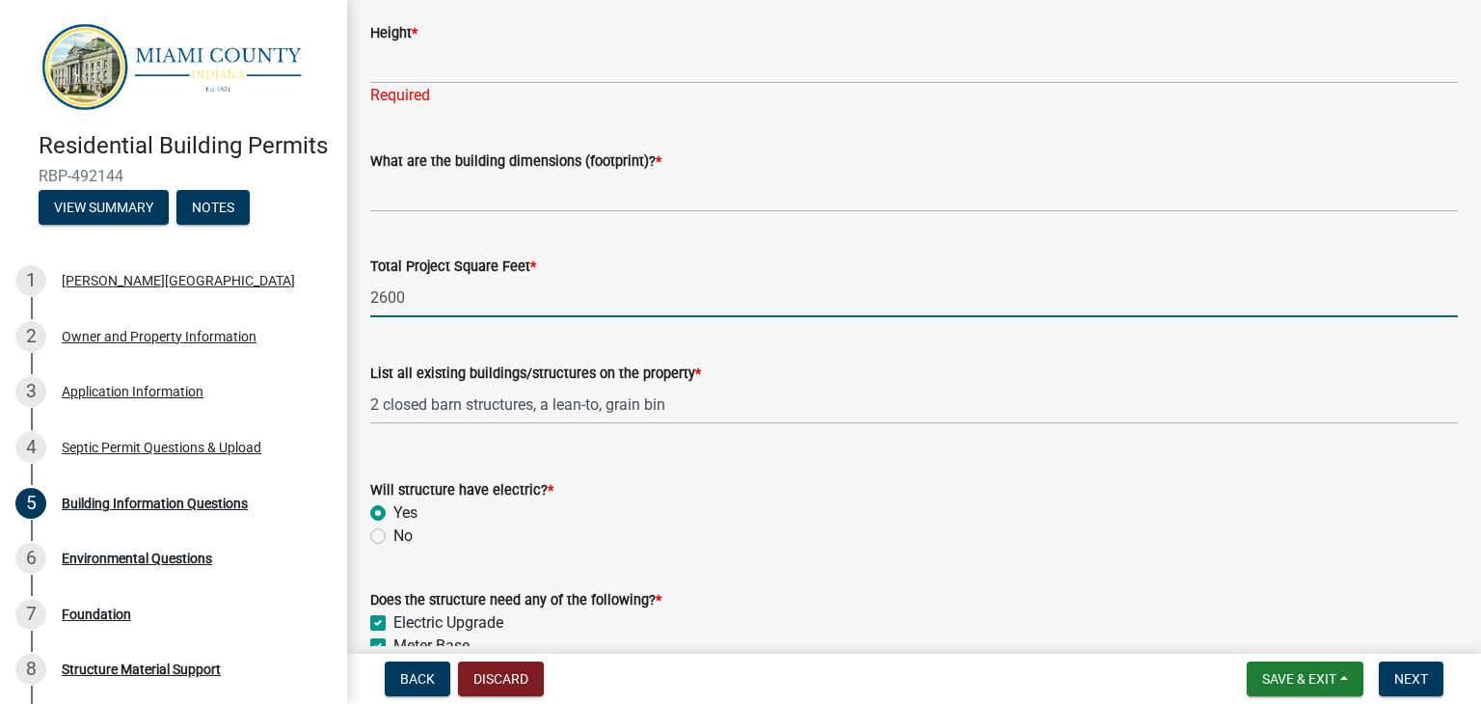
type input "2600"
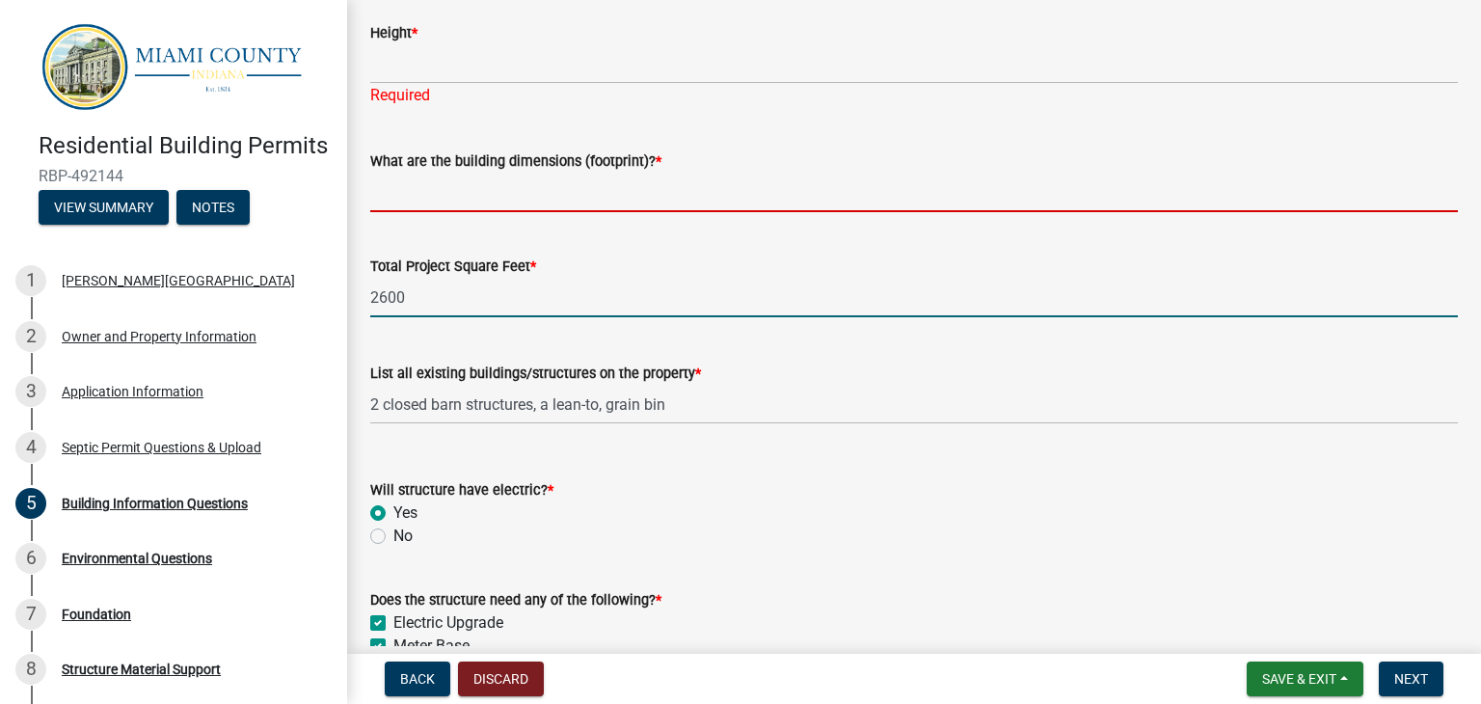
click at [467, 184] on input "What are the building dimensions (footprint)? *" at bounding box center [913, 193] width 1087 height 40
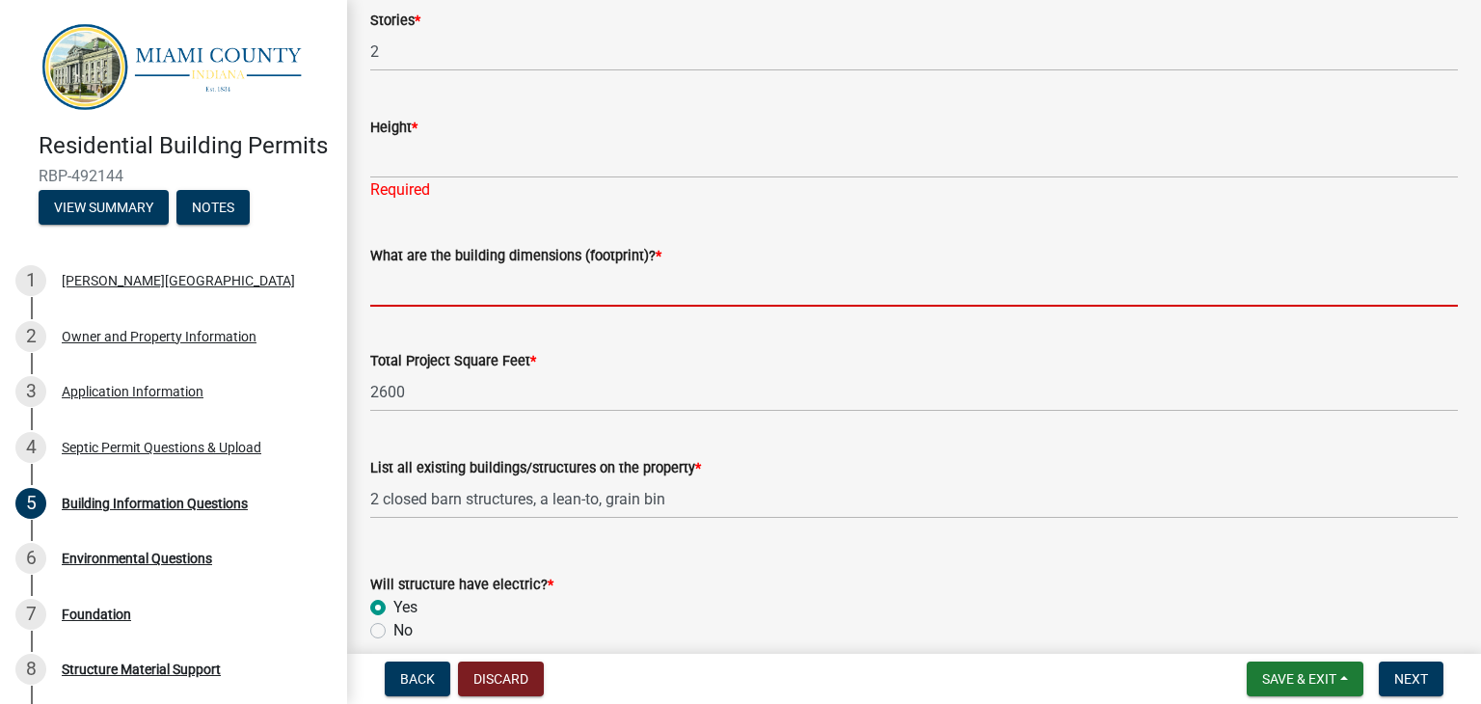
scroll to position [232, 0]
